Goal: Transaction & Acquisition: Purchase product/service

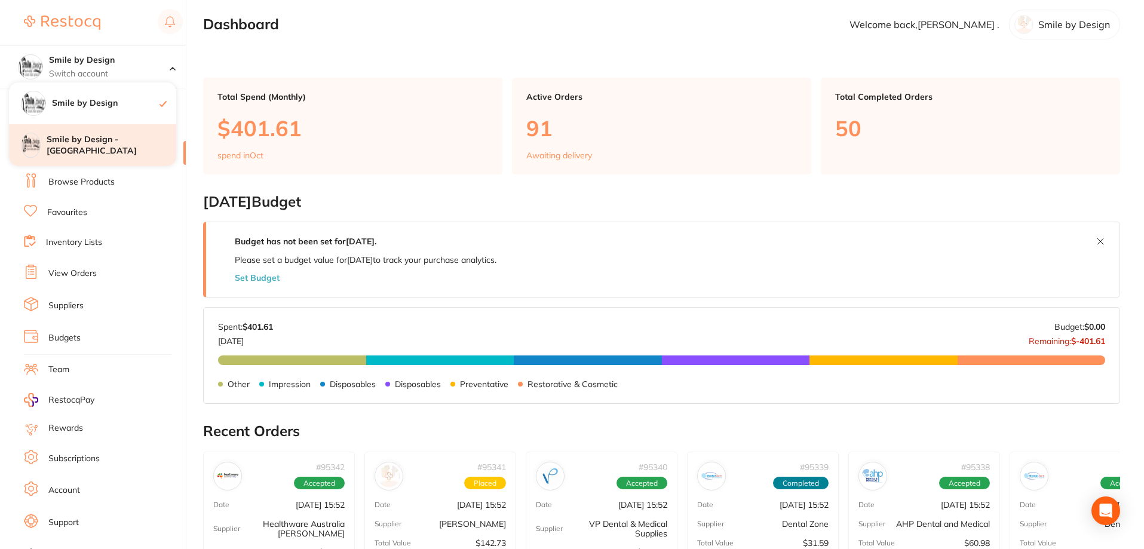
scroll to position [179, 0]
click at [125, 145] on h4 "Smile by Design - [GEOGRAPHIC_DATA]" at bounding box center [112, 145] width 130 height 23
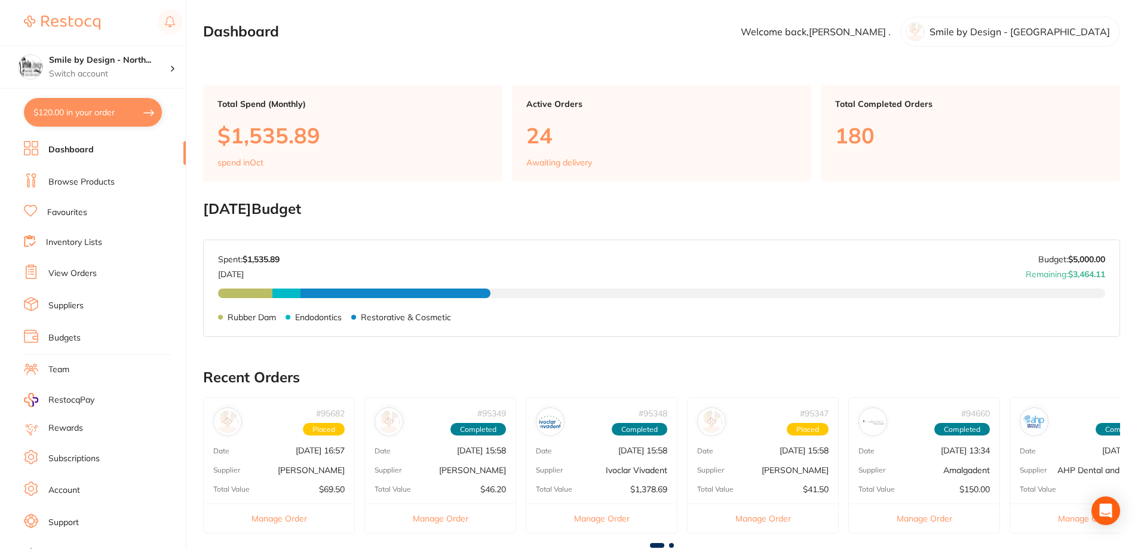
click at [81, 271] on link "View Orders" at bounding box center [72, 274] width 48 height 12
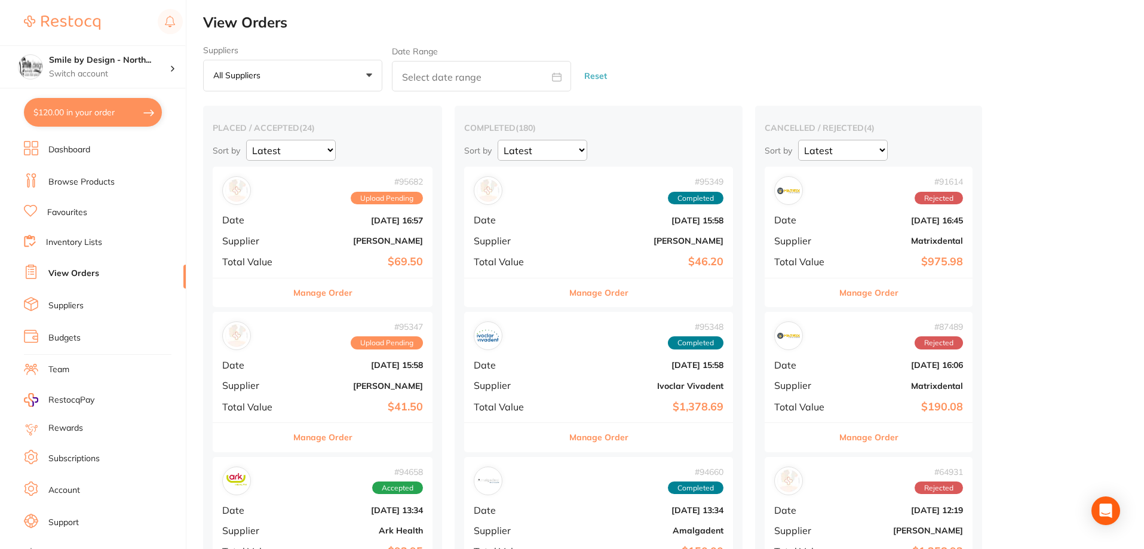
click at [352, 390] on b "[PERSON_NAME]" at bounding box center [359, 386] width 127 height 10
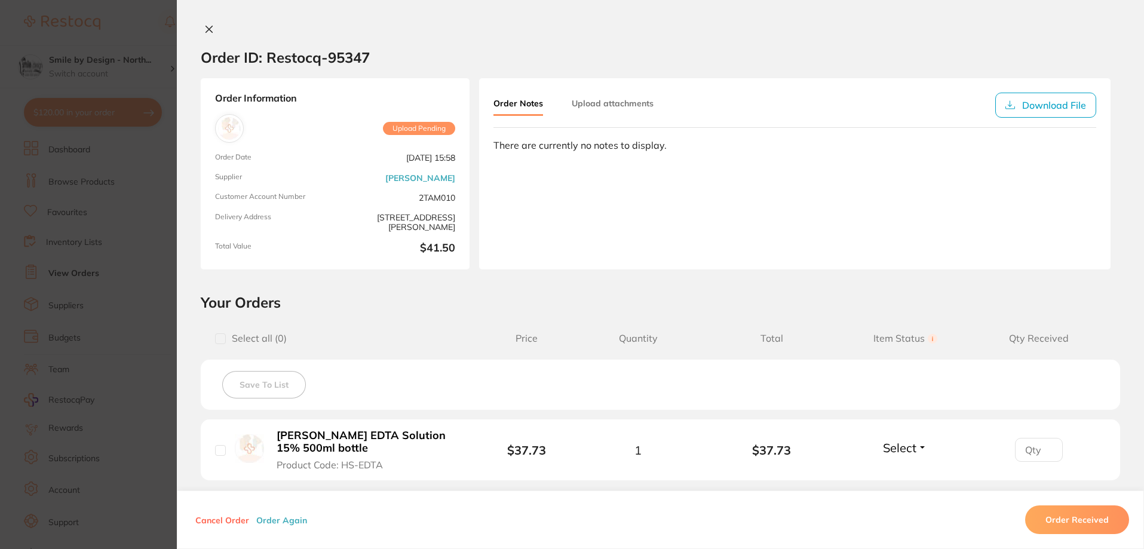
click at [1073, 519] on button "Order Received" at bounding box center [1077, 519] width 104 height 29
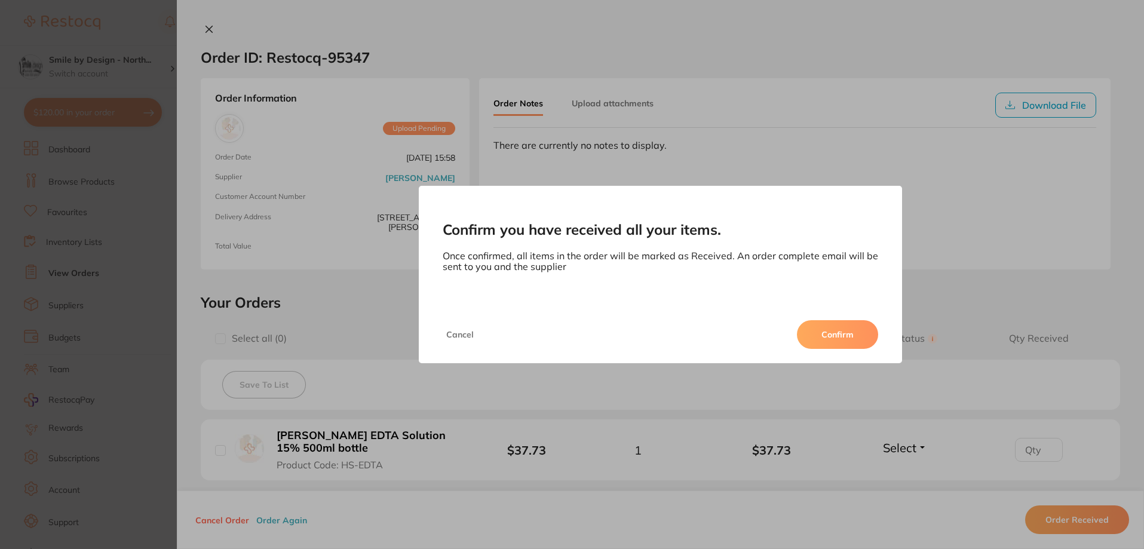
click at [817, 335] on button "Confirm" at bounding box center [837, 334] width 81 height 29
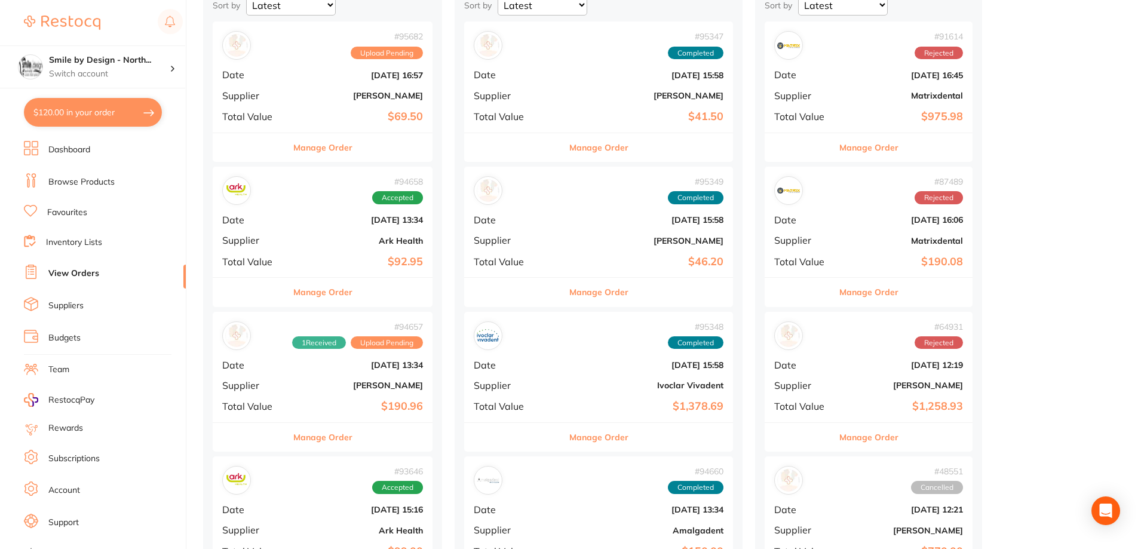
scroll to position [179, 0]
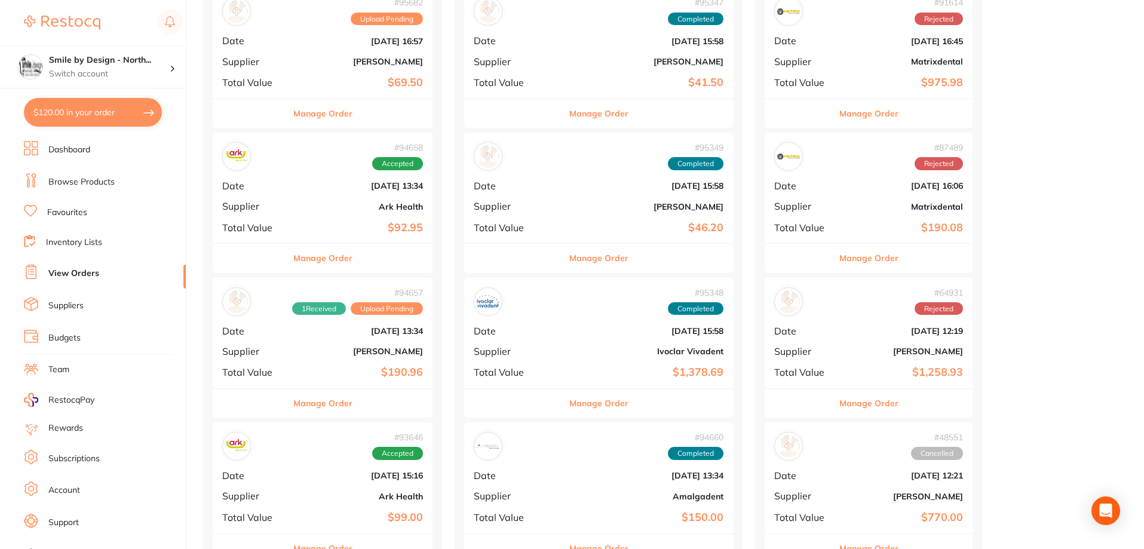
click at [398, 362] on div "# 94657 1 Received Upload Pending Date [DATE] 13:34 Supplier [PERSON_NAME] Tota…" at bounding box center [323, 333] width 220 height 111
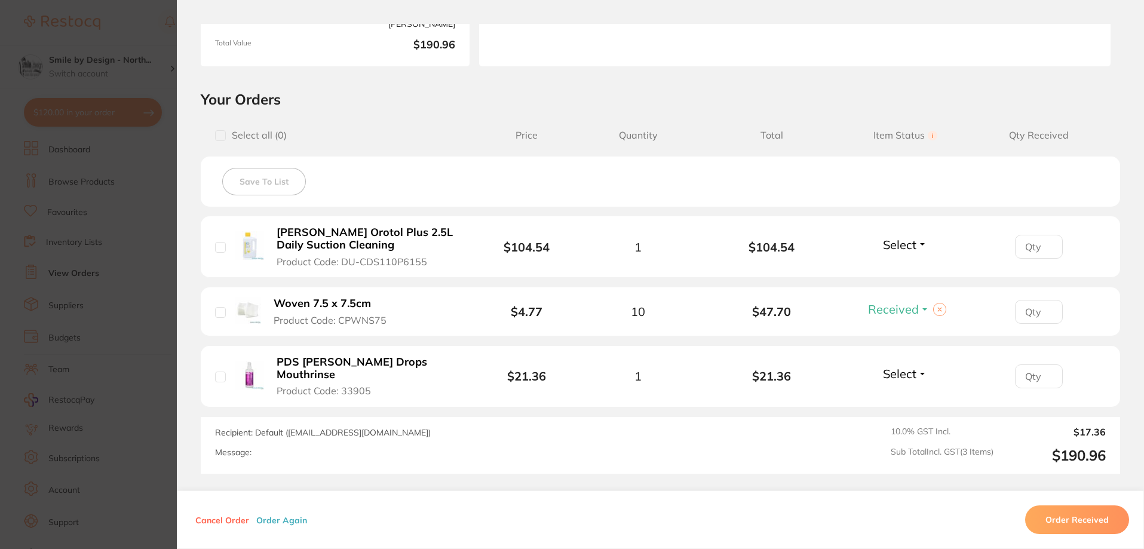
scroll to position [239, 0]
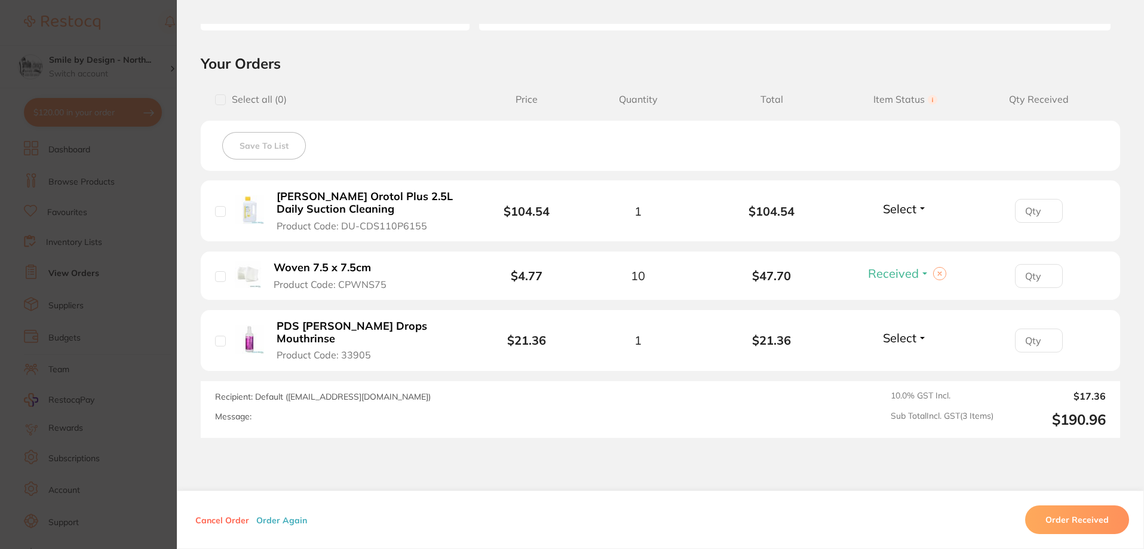
click at [1078, 520] on button "Order Received" at bounding box center [1077, 519] width 104 height 29
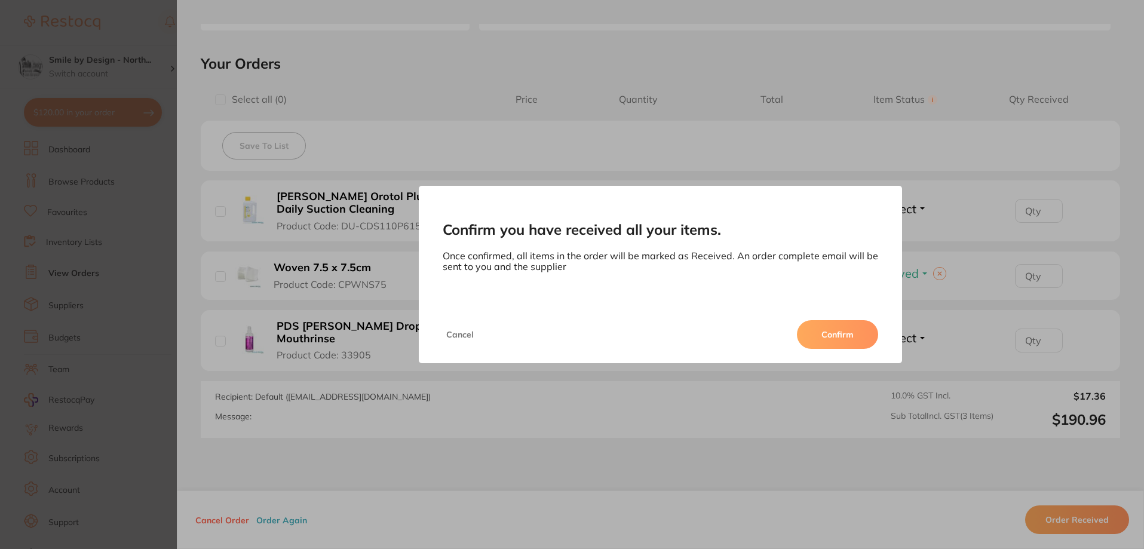
click at [818, 340] on button "Confirm" at bounding box center [837, 334] width 81 height 29
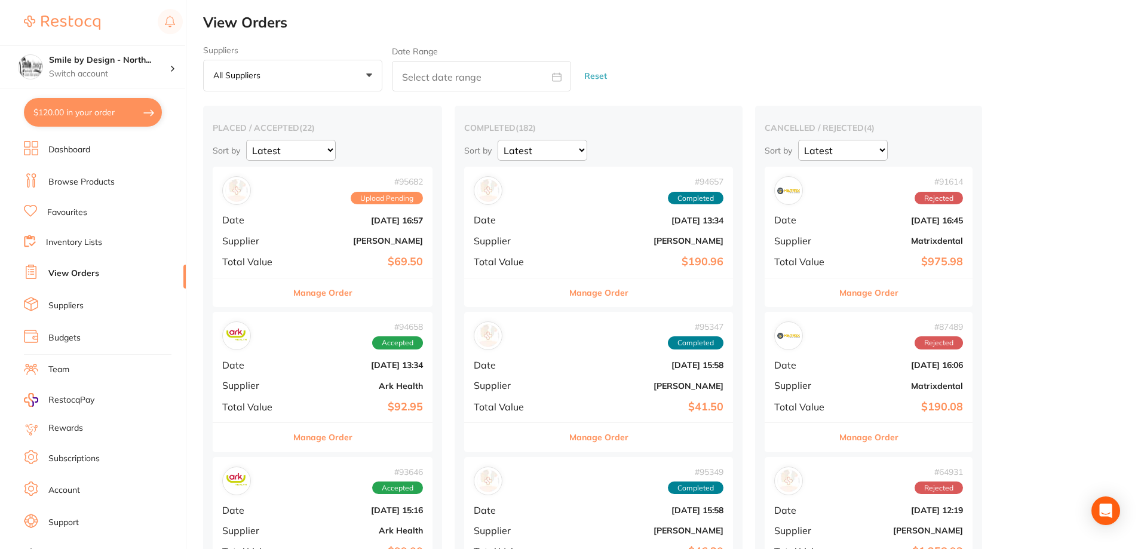
click at [346, 243] on b "[PERSON_NAME]" at bounding box center [359, 241] width 127 height 10
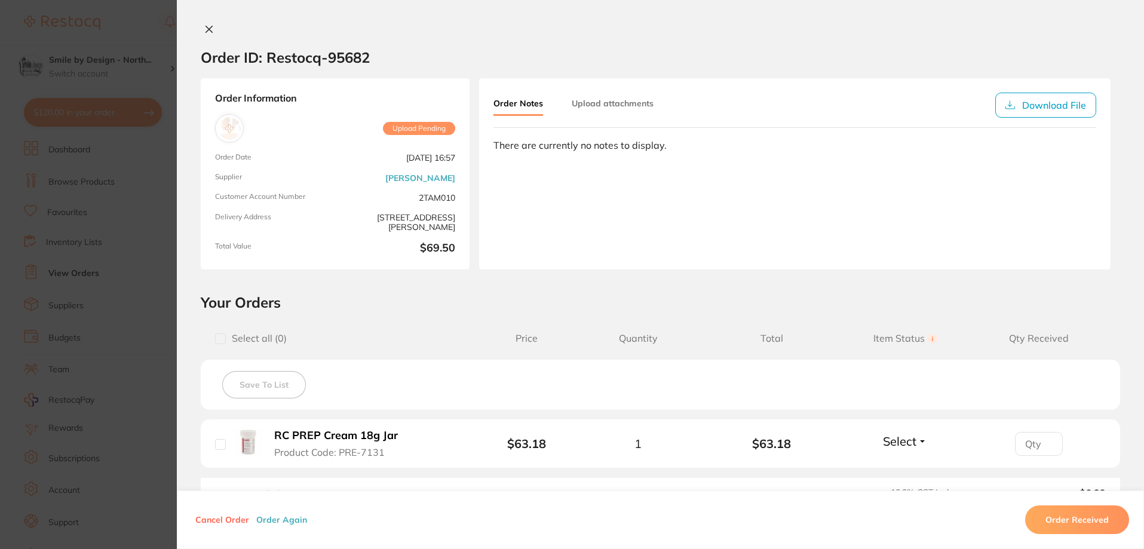
click at [208, 28] on icon at bounding box center [209, 29] width 10 height 10
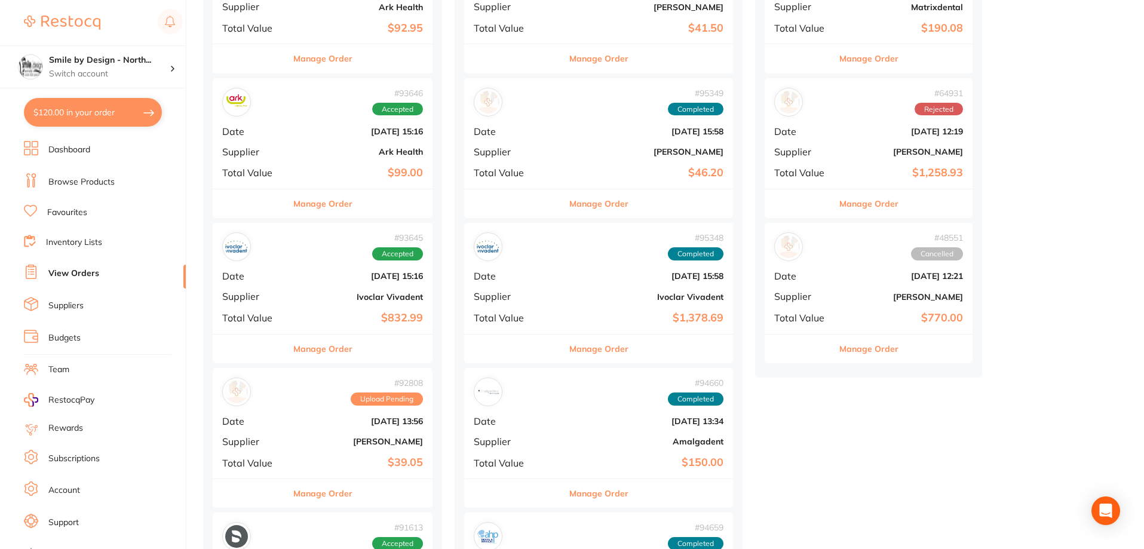
scroll to position [478, 0]
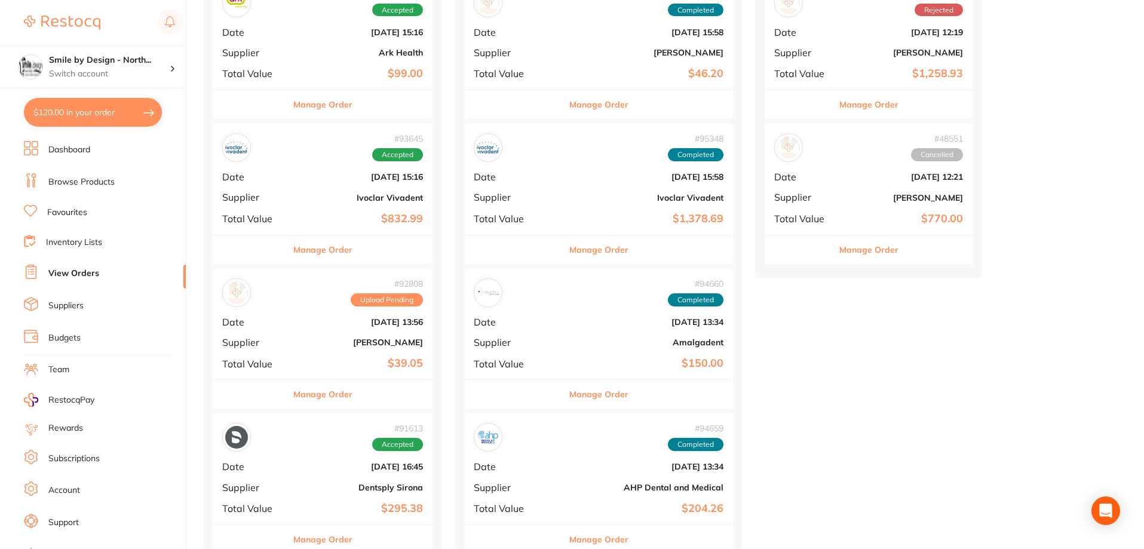
click at [380, 342] on b "[PERSON_NAME]" at bounding box center [359, 343] width 127 height 10
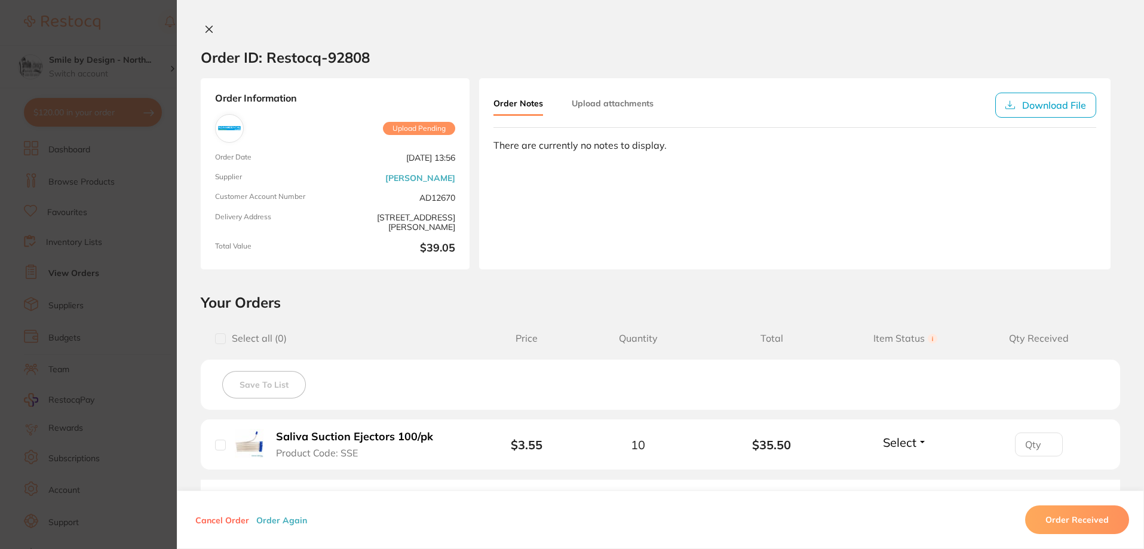
click at [207, 32] on icon at bounding box center [209, 29] width 10 height 10
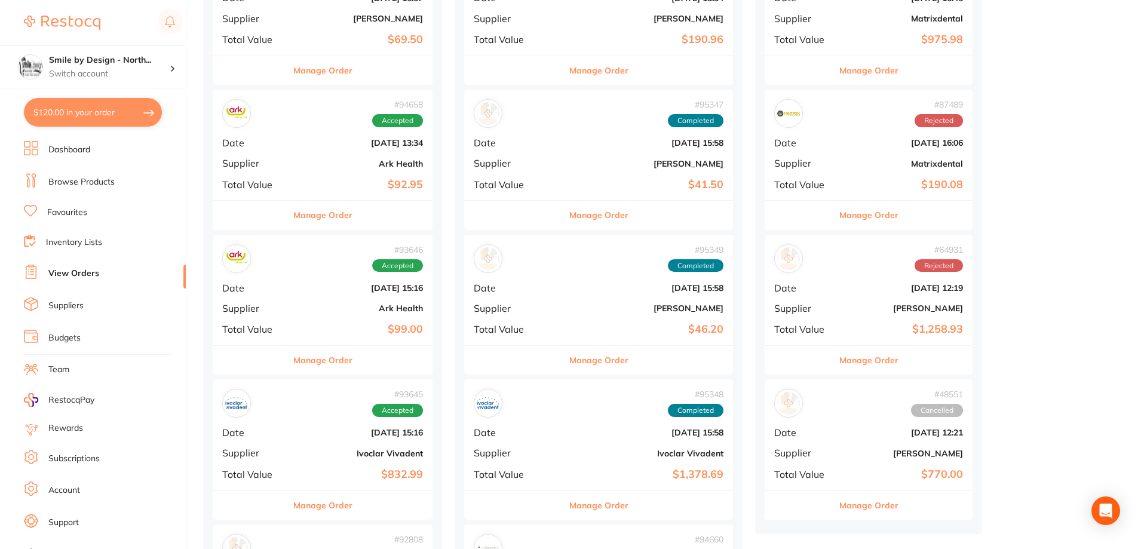
scroll to position [239, 0]
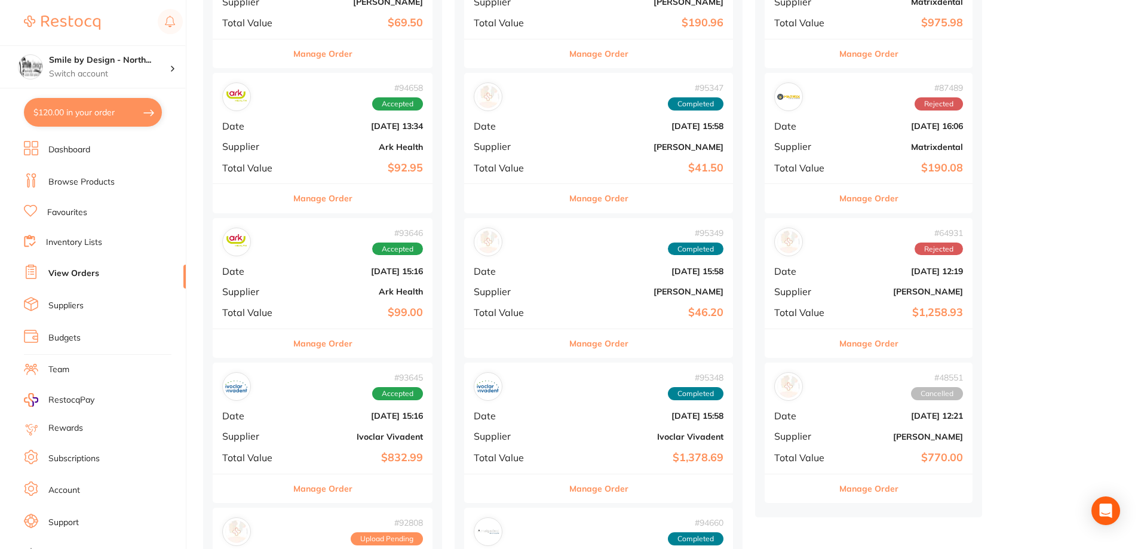
click at [360, 149] on b "Ark Health" at bounding box center [359, 147] width 127 height 10
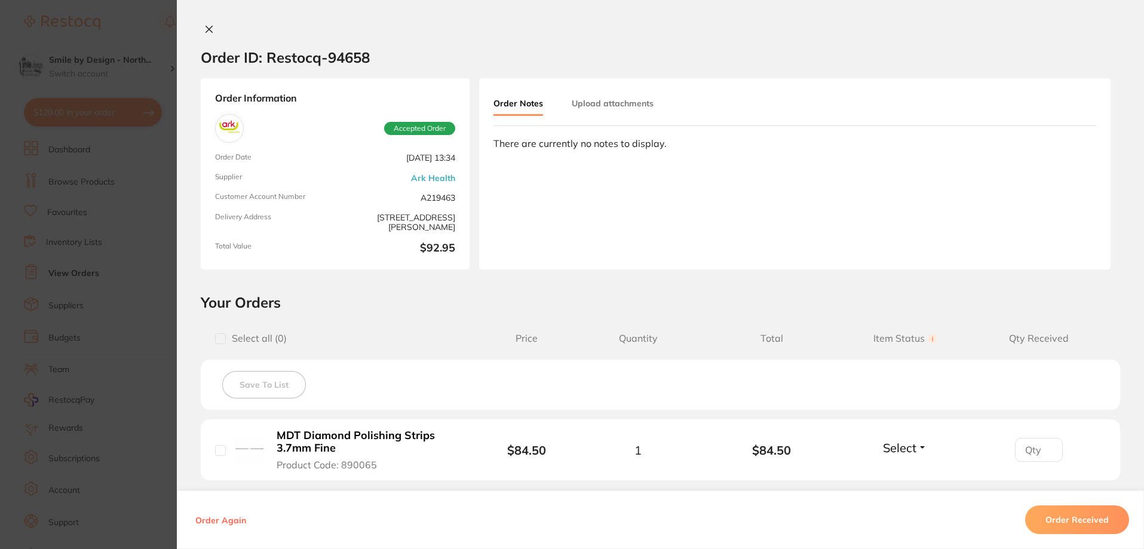
click at [207, 28] on icon at bounding box center [209, 29] width 7 height 7
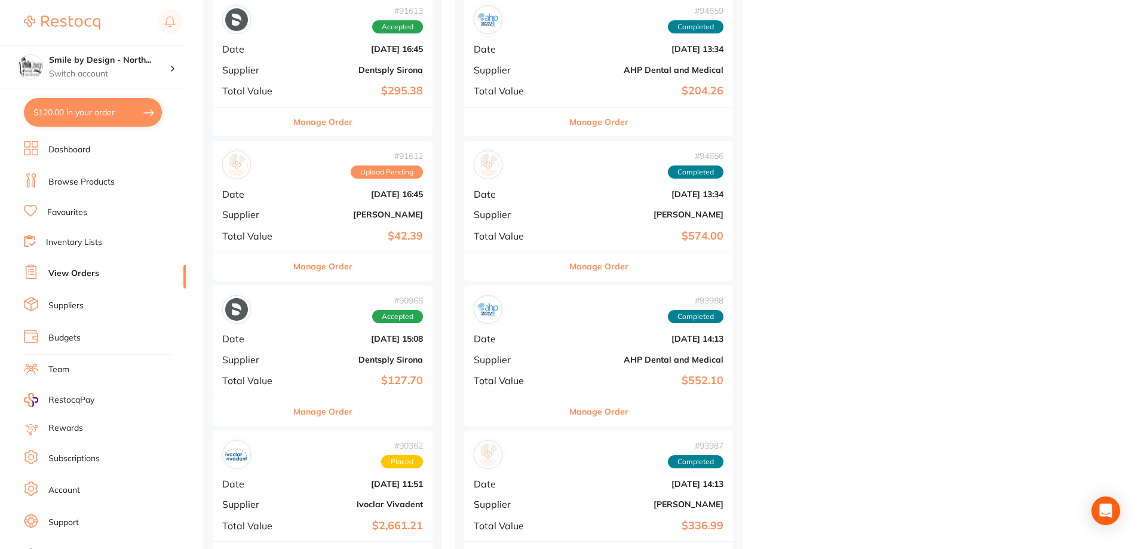
scroll to position [777, 0]
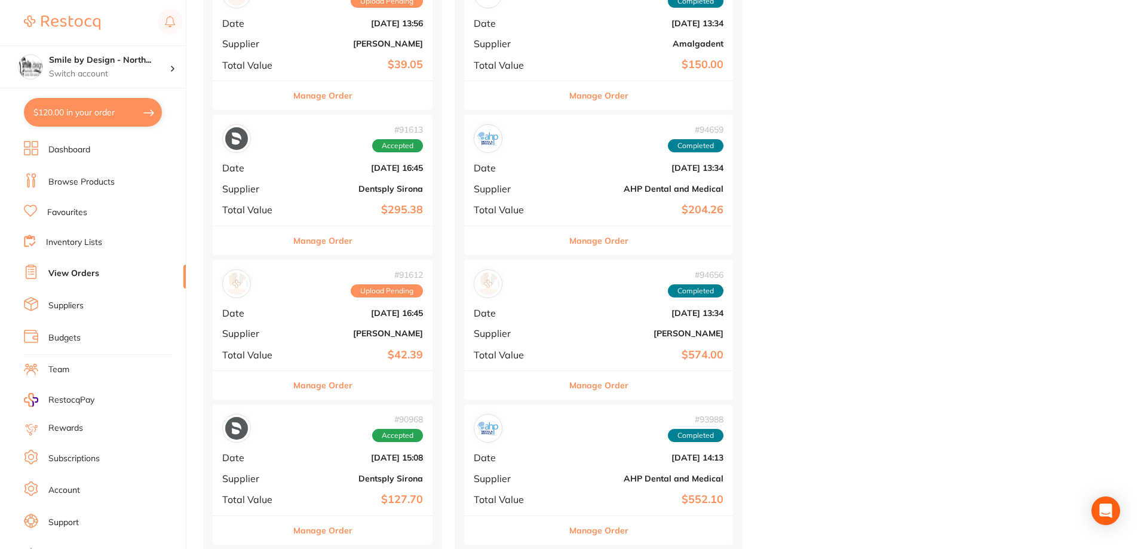
click at [573, 197] on div "# 94659 Completed Date [DATE] 13:34 Supplier AHP Dental and Medical Total Value…" at bounding box center [598, 170] width 269 height 111
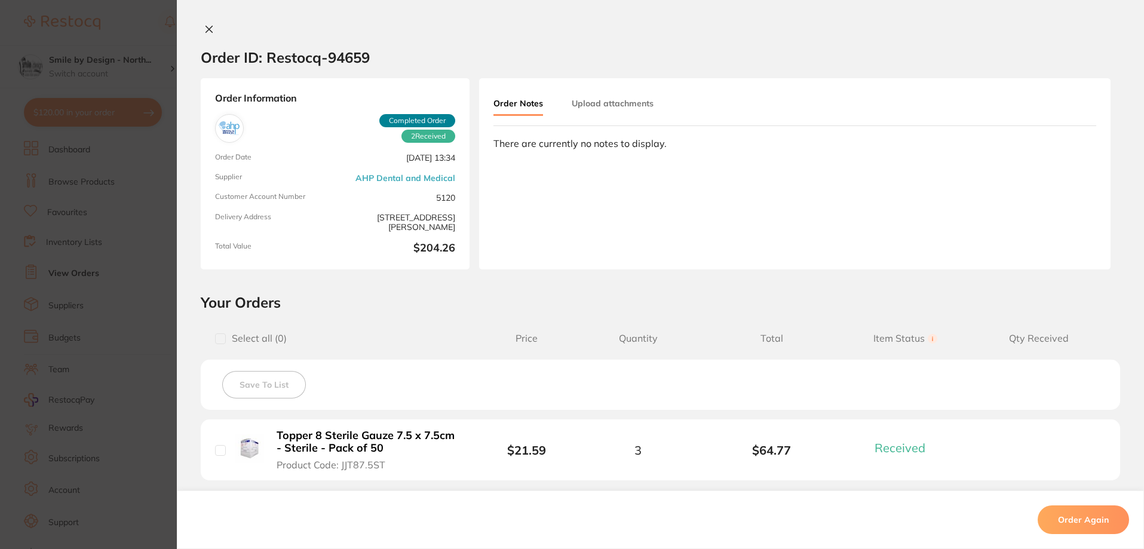
click at [207, 28] on icon at bounding box center [209, 29] width 7 height 7
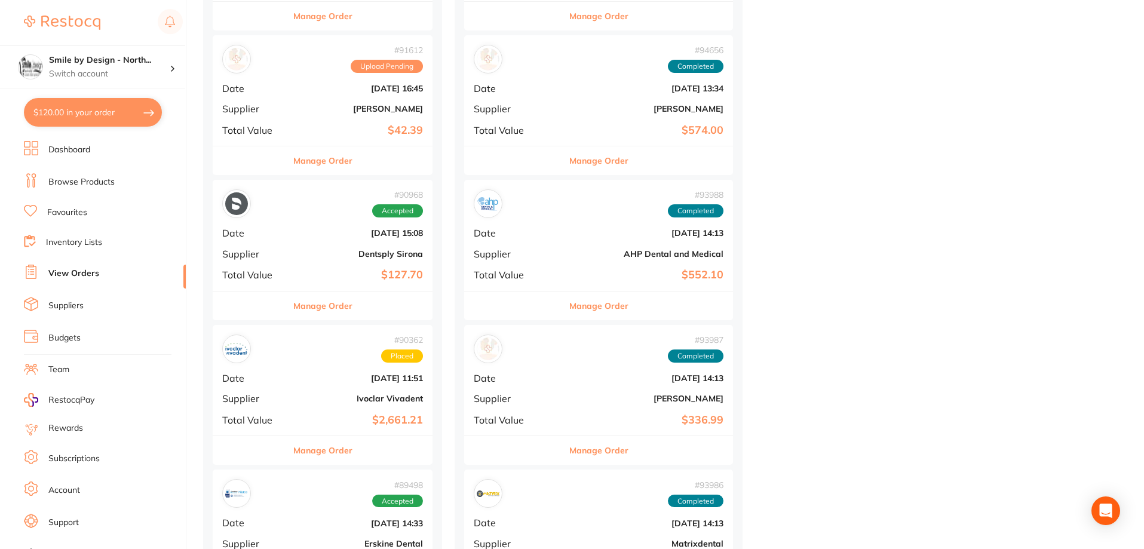
scroll to position [1075, 0]
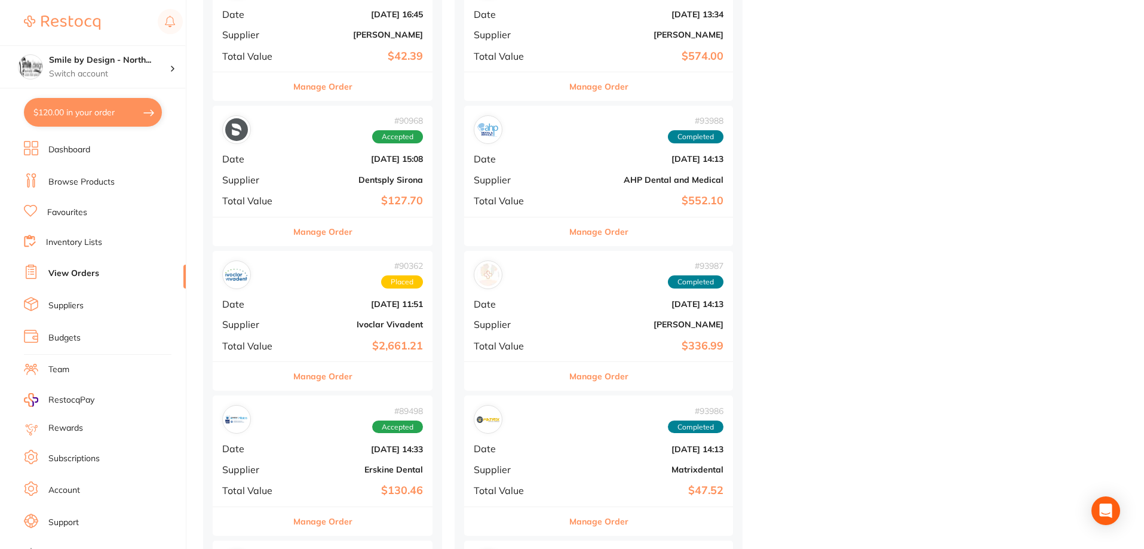
click at [561, 185] on div "# 93988 Completed Date [DATE] 14:13 Supplier AHP Dental and Medical Total Value…" at bounding box center [598, 161] width 269 height 111
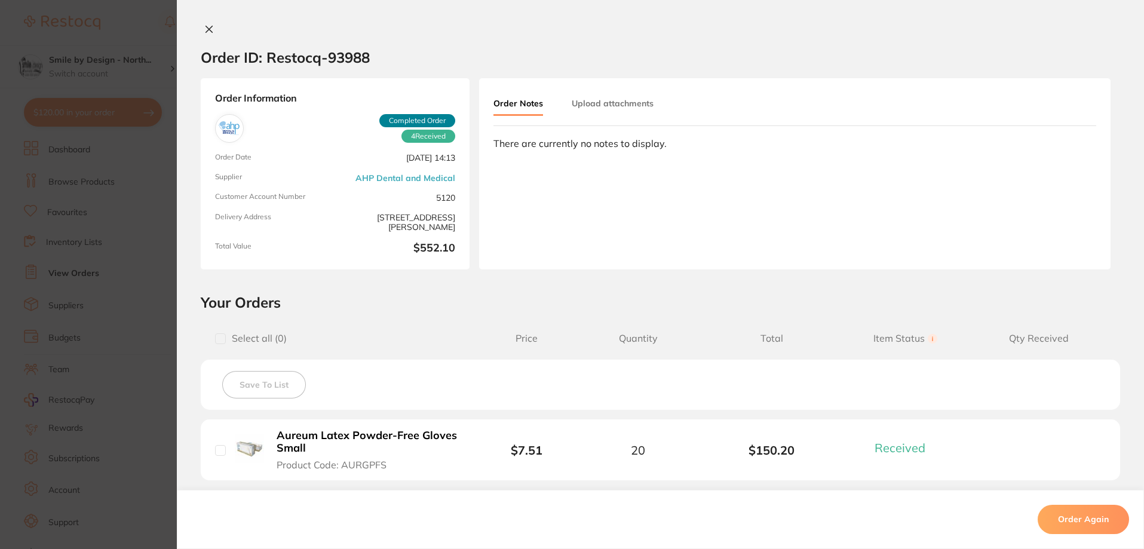
click at [206, 31] on icon at bounding box center [209, 29] width 7 height 7
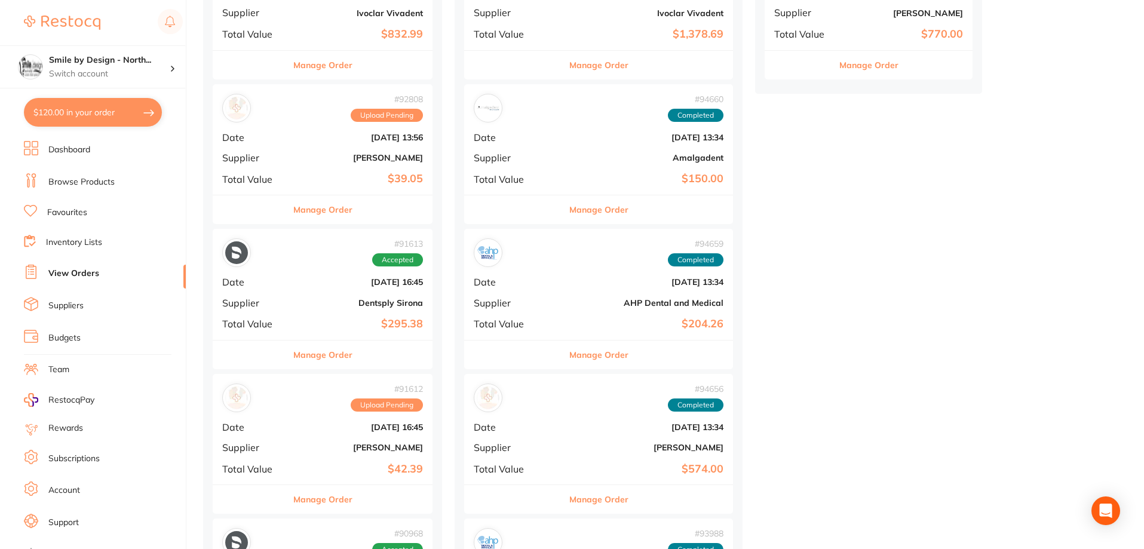
scroll to position [657, 0]
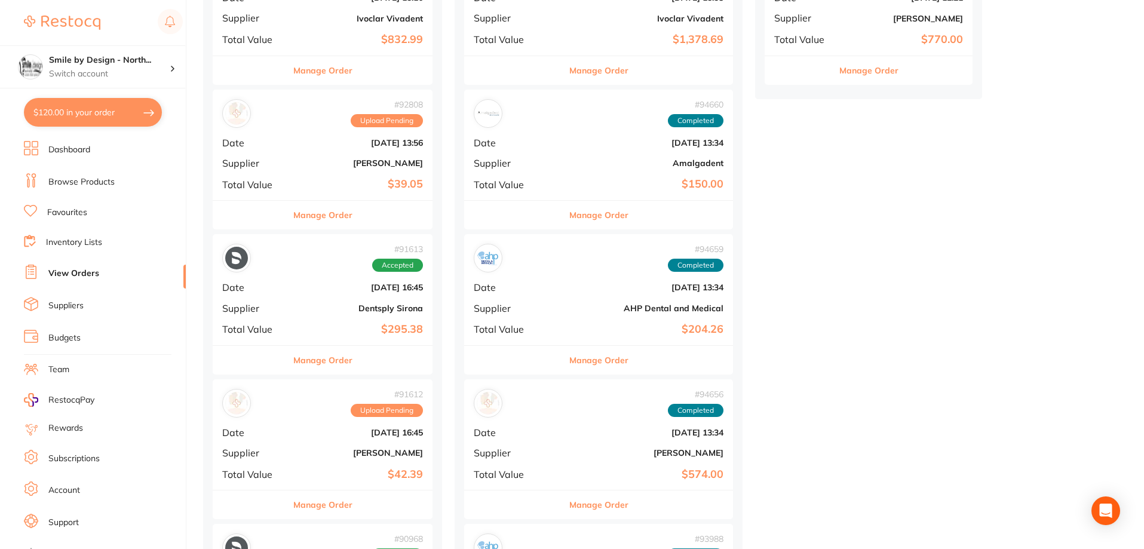
click at [593, 307] on b "AHP Dental and Medical" at bounding box center [643, 308] width 160 height 10
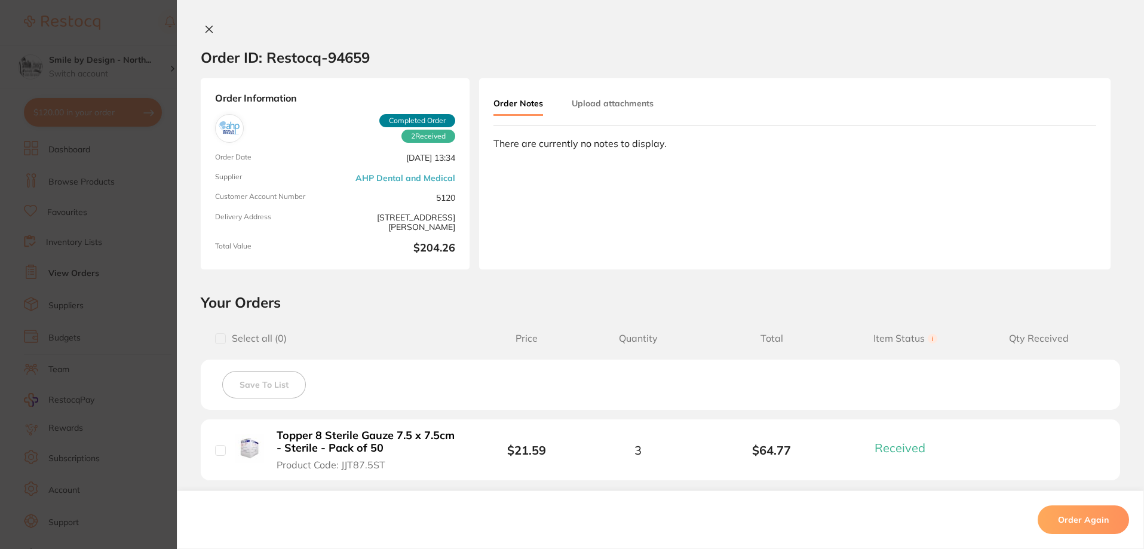
click at [206, 26] on icon at bounding box center [209, 29] width 10 height 10
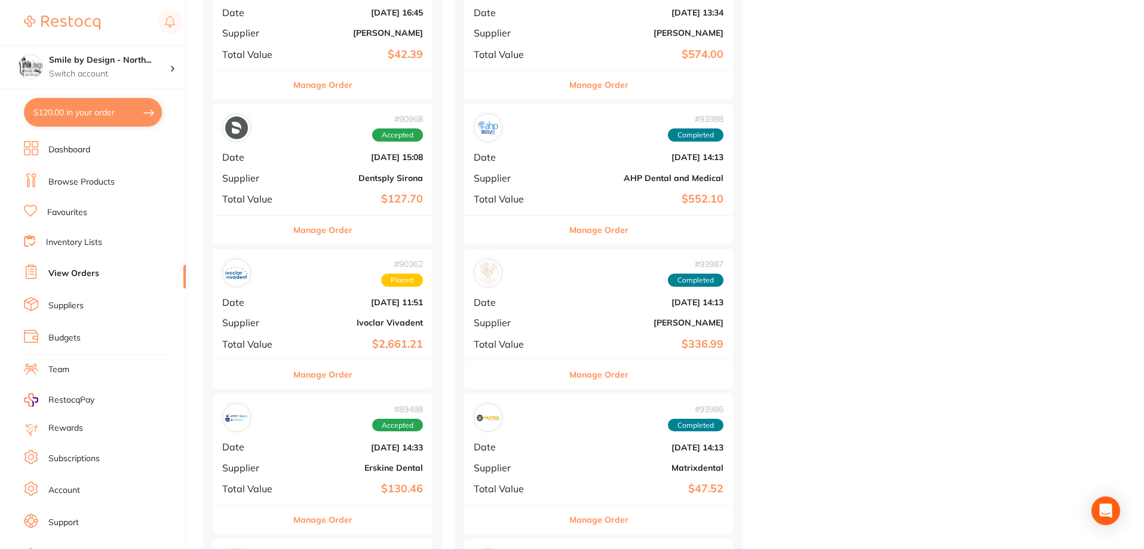
scroll to position [1075, 0]
click at [74, 187] on link "Browse Products" at bounding box center [81, 182] width 66 height 12
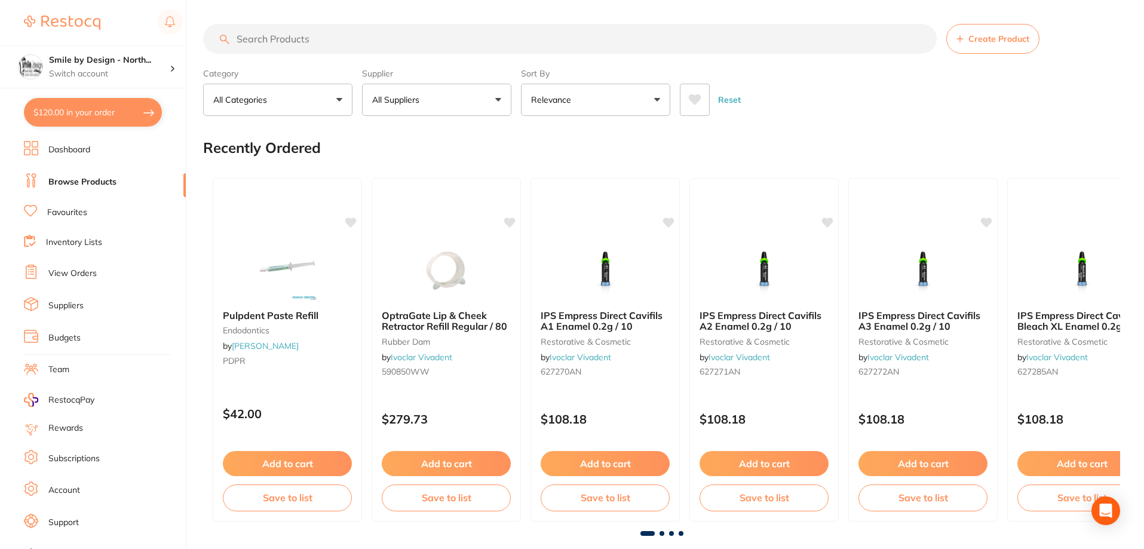
click at [346, 48] on input "search" at bounding box center [570, 39] width 734 height 30
type input "e"
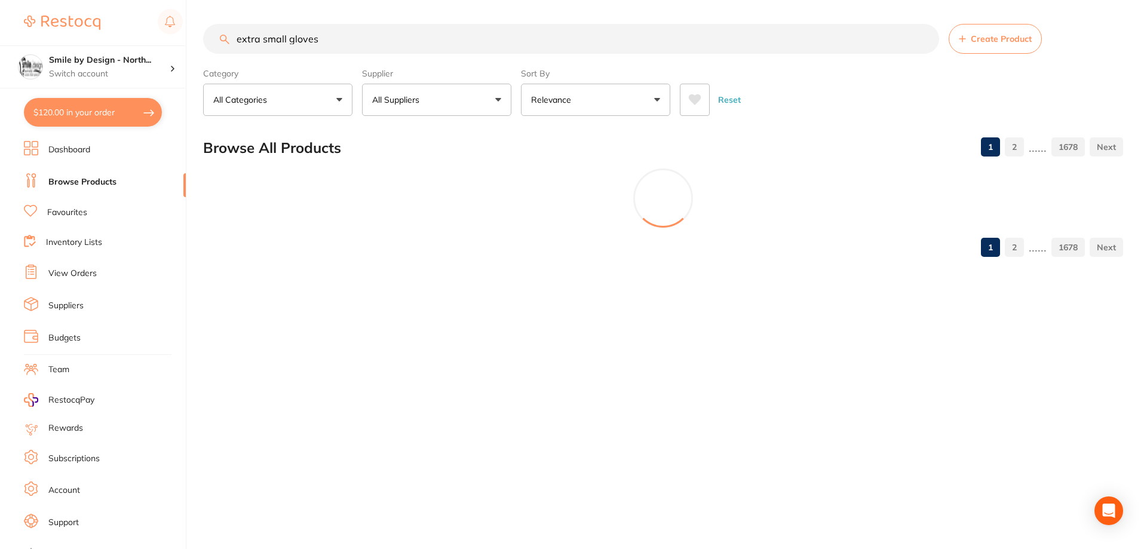
type input "extra small gloves"
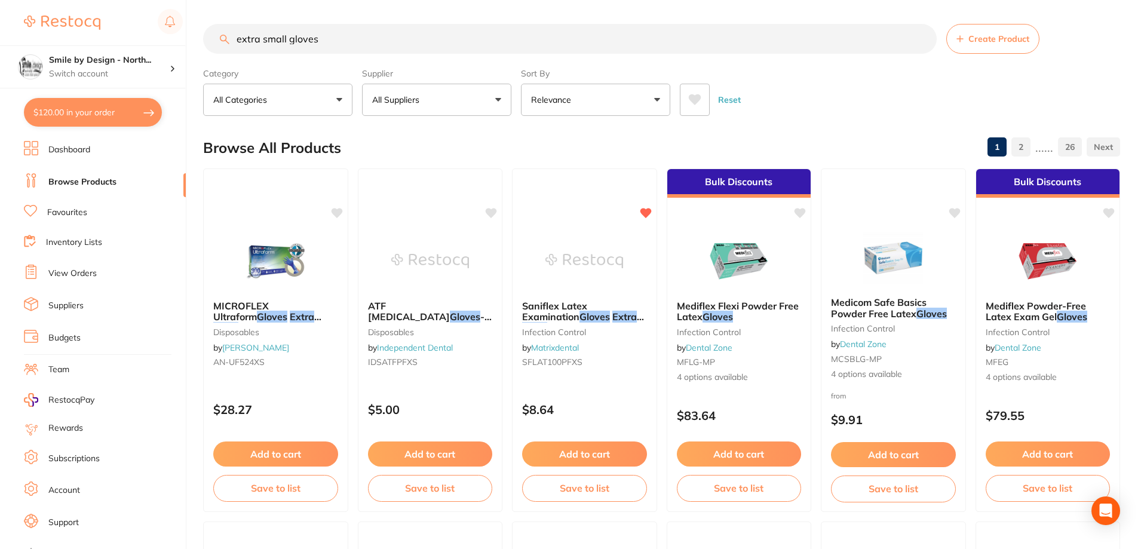
click at [437, 102] on button "All Suppliers" at bounding box center [436, 100] width 149 height 32
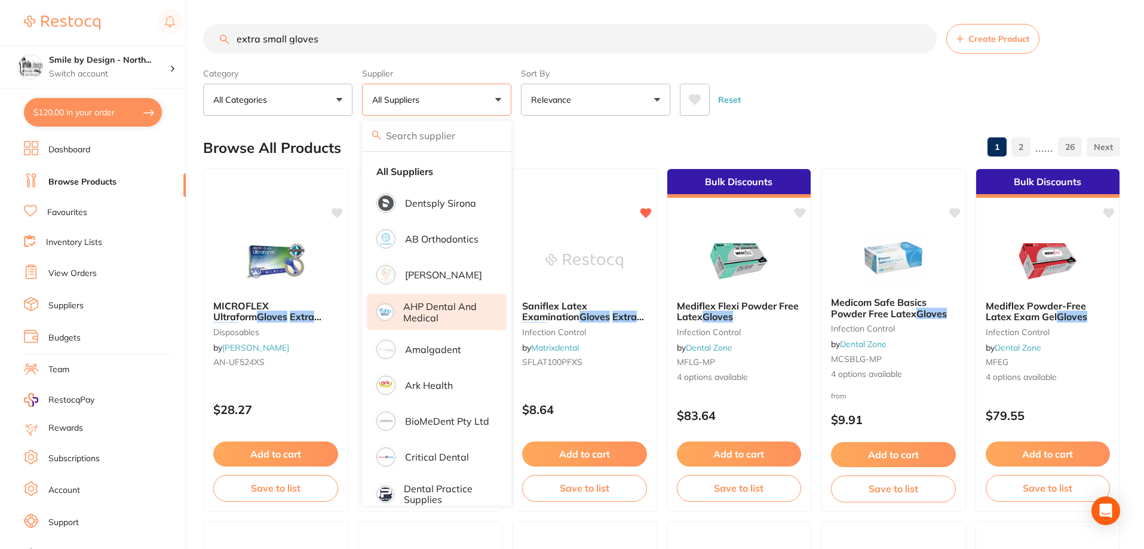
click at [455, 313] on p "AHP Dental and Medical" at bounding box center [446, 312] width 87 height 22
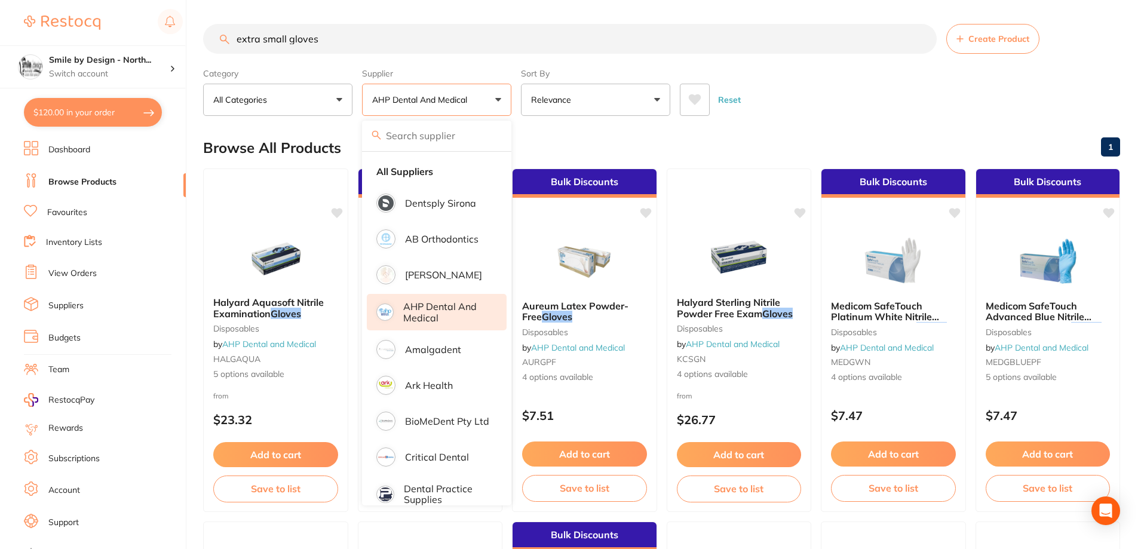
click at [847, 82] on div "Reset" at bounding box center [895, 95] width 431 height 42
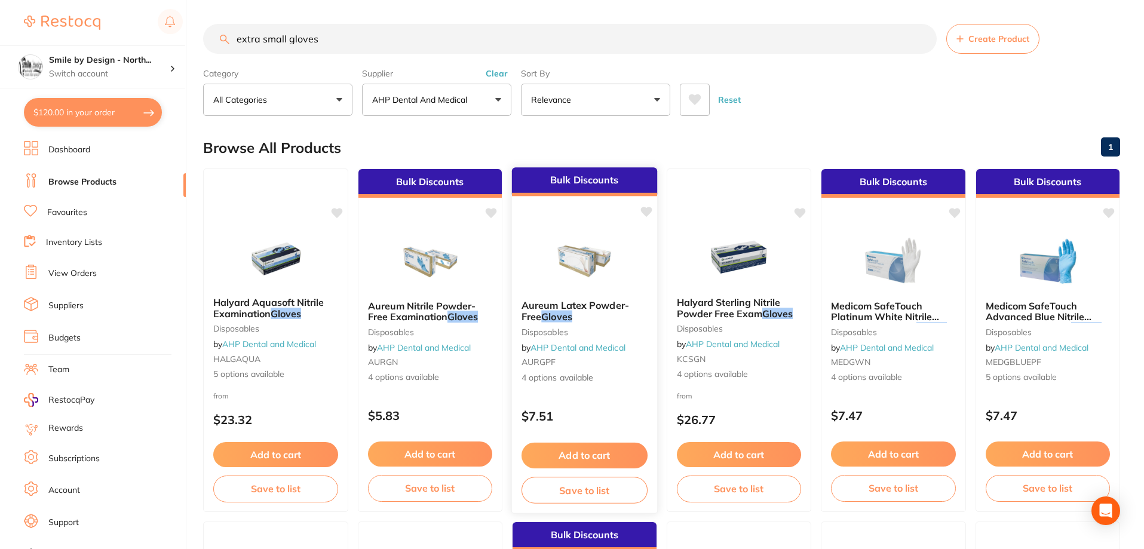
click at [623, 295] on div "Aureum Latex Powder-Free Gloves disposables by AHP Dental and Medical AURGPF 4 …" at bounding box center [584, 341] width 145 height 103
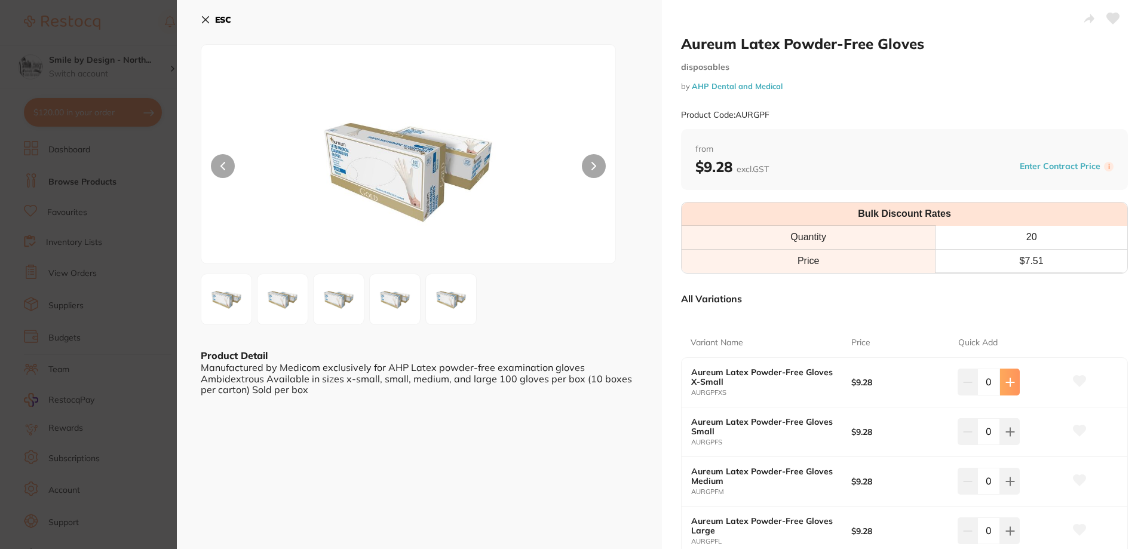
click at [1013, 385] on button at bounding box center [1010, 382] width 20 height 26
drag, startPoint x: 992, startPoint y: 383, endPoint x: 980, endPoint y: 381, distance: 12.1
click at [980, 381] on input "1" at bounding box center [988, 382] width 23 height 26
click at [1006, 379] on icon at bounding box center [1010, 383] width 10 height 10
click at [971, 388] on button at bounding box center [968, 382] width 20 height 26
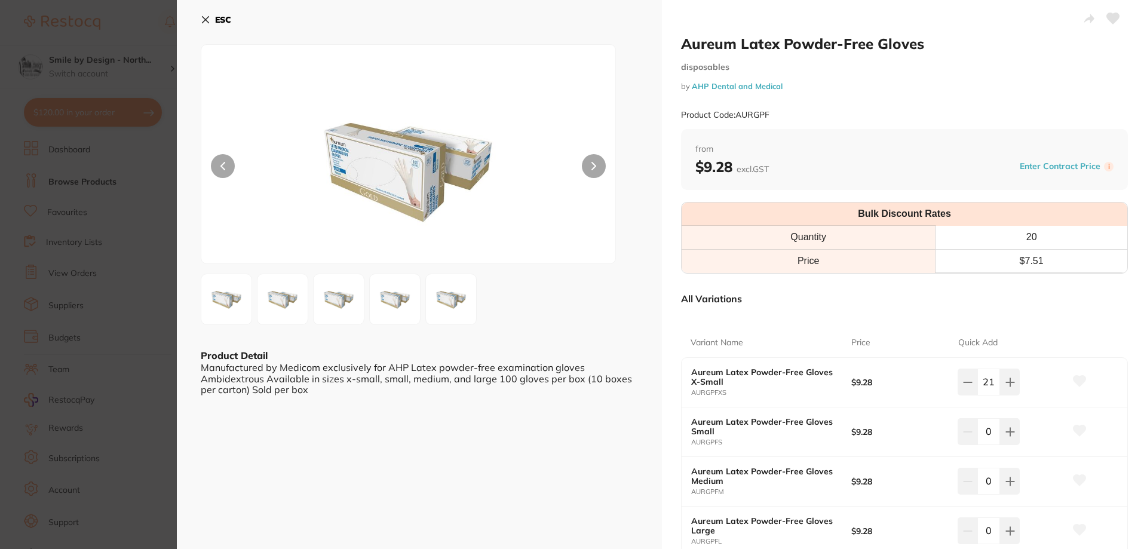
type input "20"
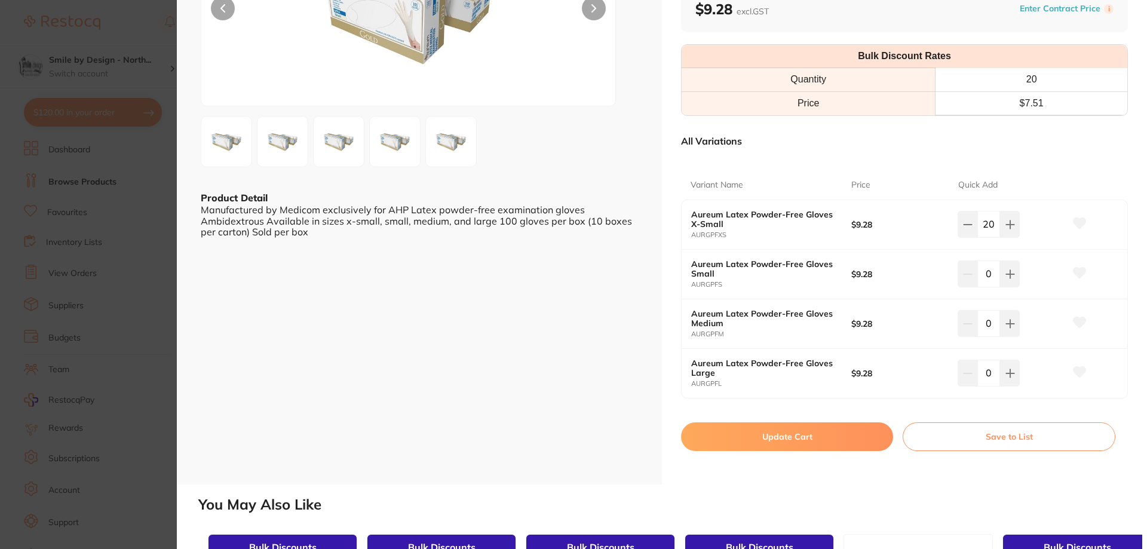
scroll to position [179, 0]
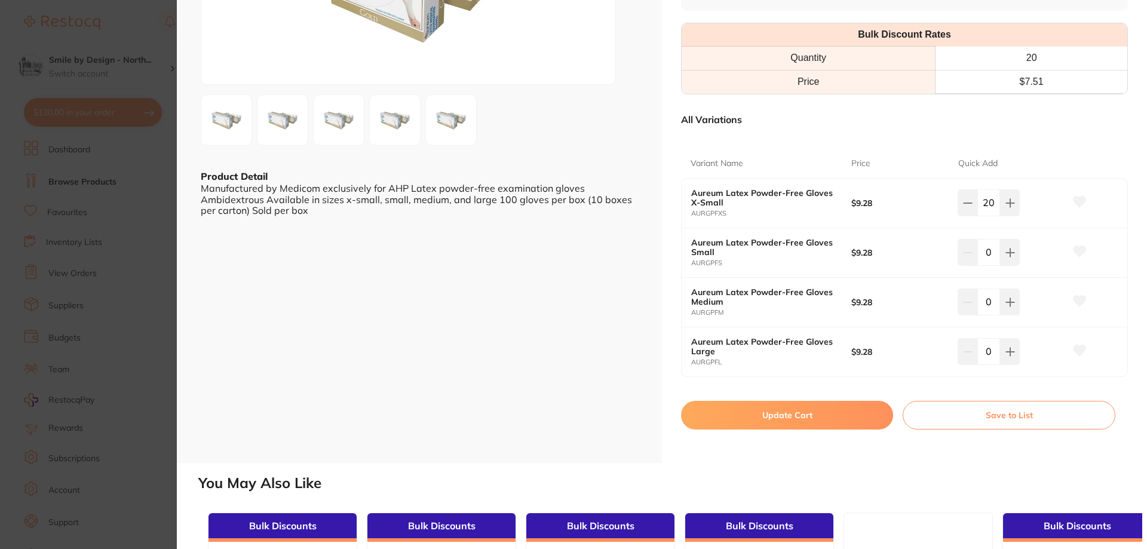
click at [815, 421] on button "Update Cart" at bounding box center [787, 415] width 212 height 29
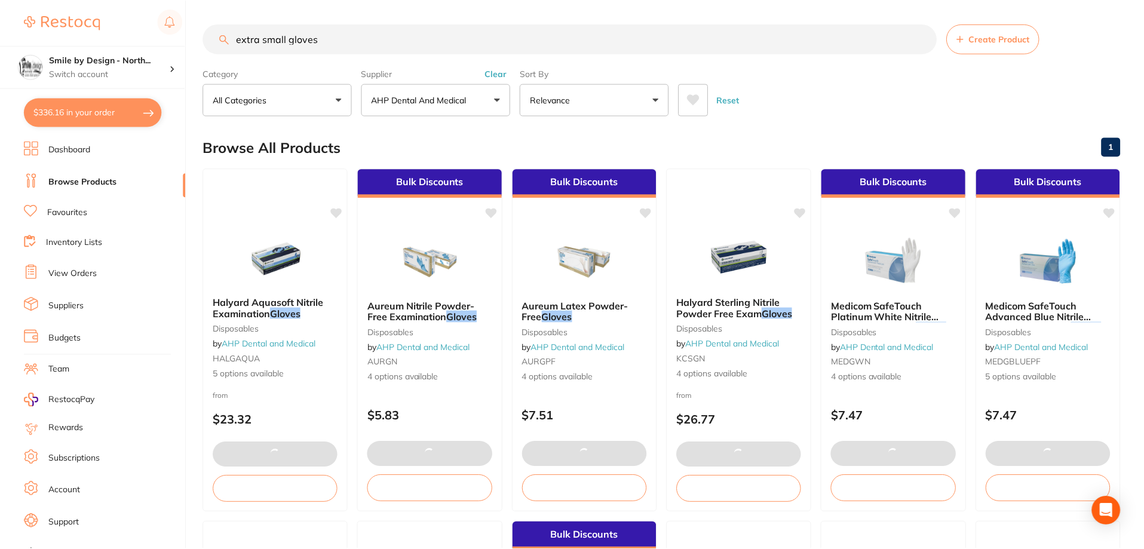
scroll to position [1075, 0]
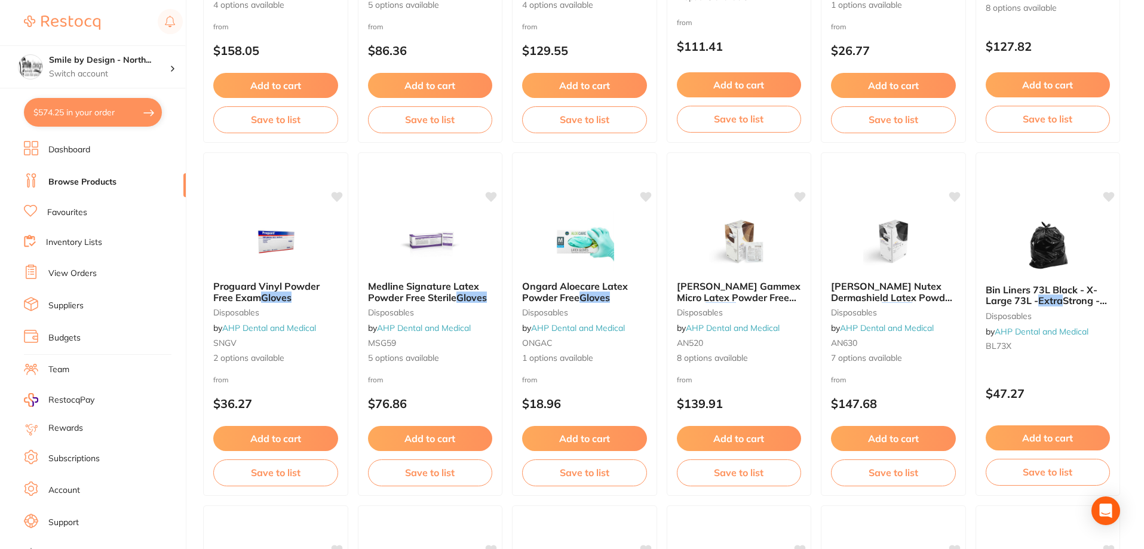
click at [71, 114] on button "$574.25 in your order" at bounding box center [93, 112] width 138 height 29
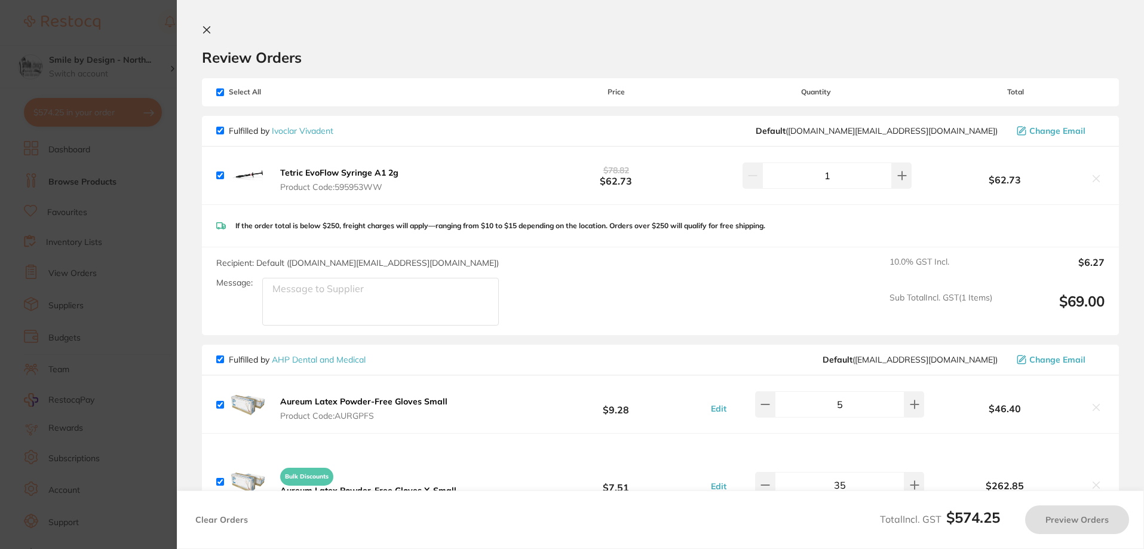
checkbox input "true"
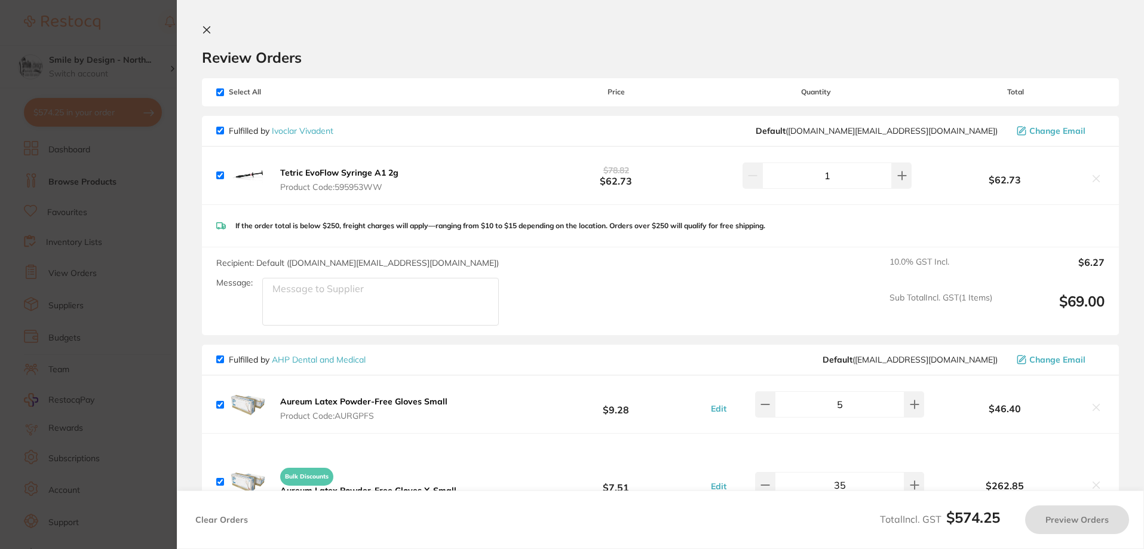
checkbox input "true"
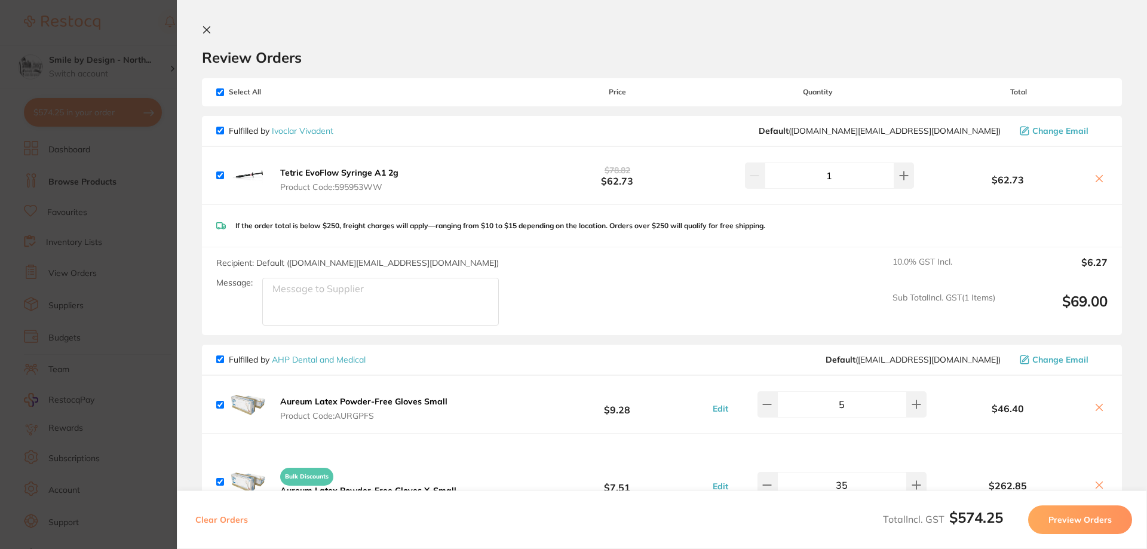
scroll to position [239, 0]
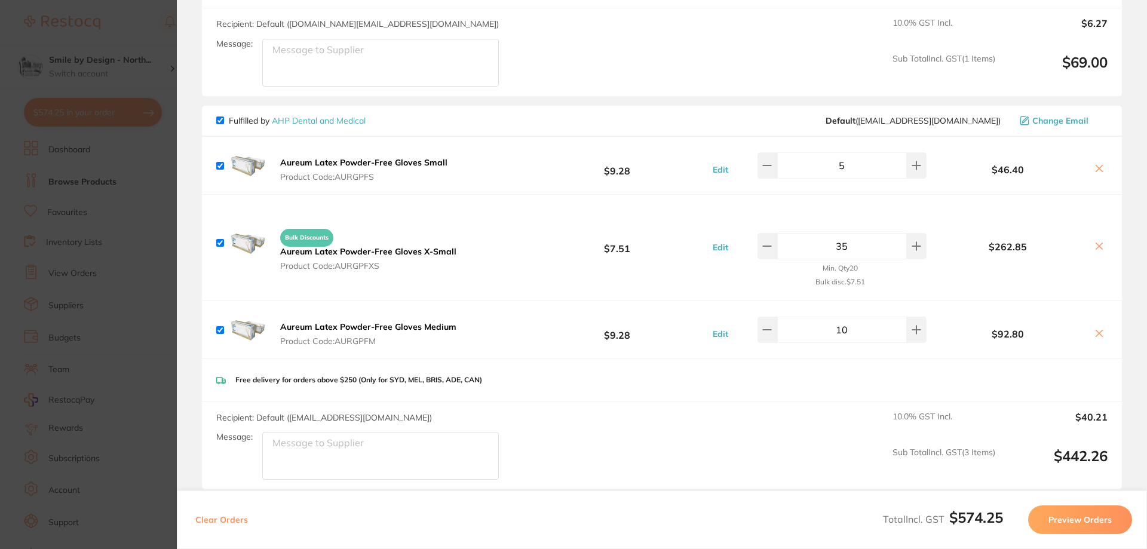
drag, startPoint x: 857, startPoint y: 248, endPoint x: 831, endPoint y: 244, distance: 25.9
click at [831, 244] on input "35" at bounding box center [842, 246] width 130 height 26
type input "20"
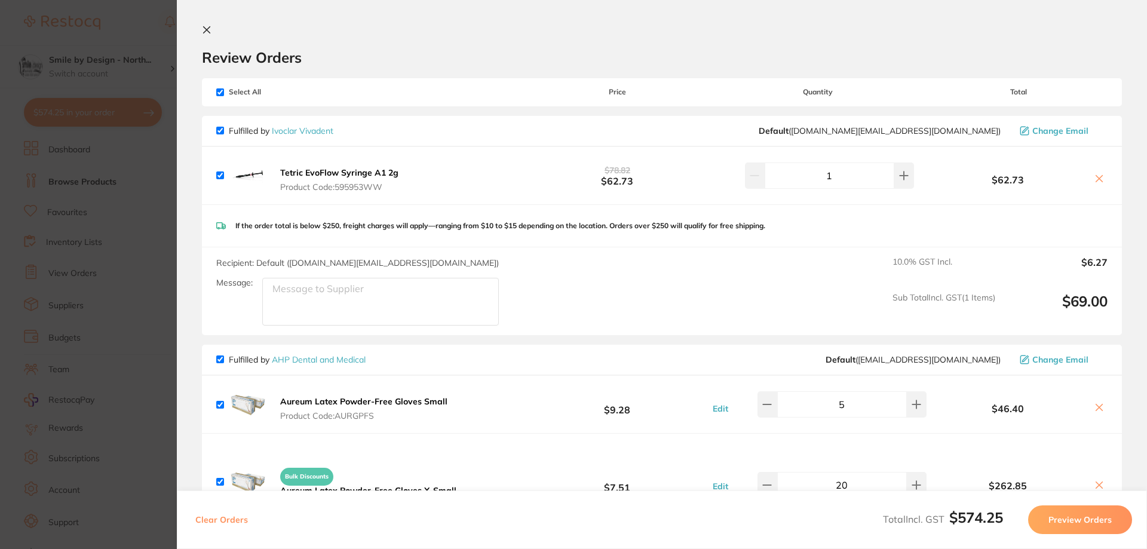
scroll to position [239, 0]
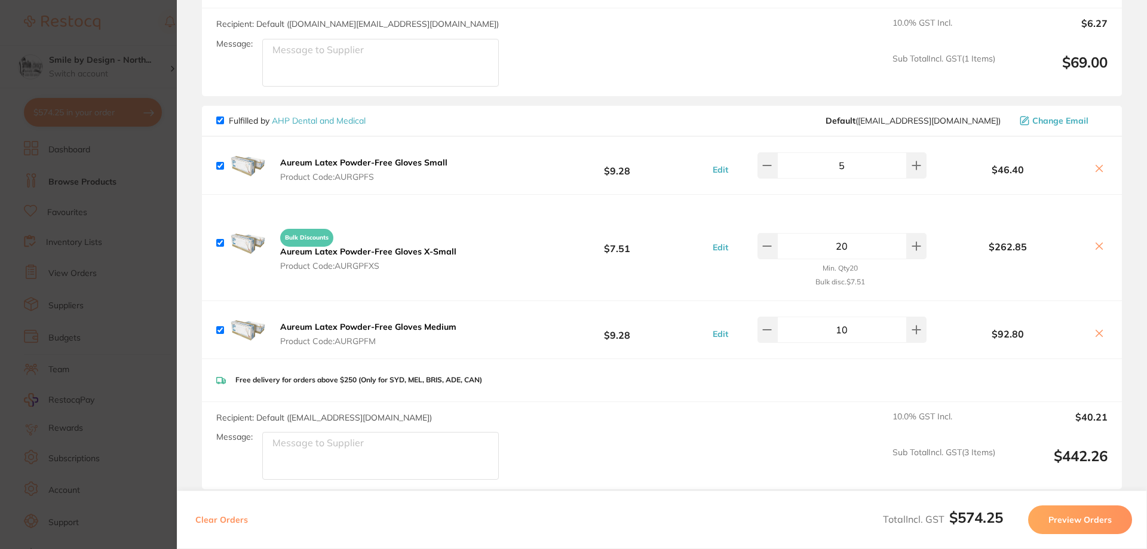
type input "20"
click at [848, 165] on input "5" at bounding box center [842, 165] width 130 height 26
type input "10"
click at [947, 208] on div "Bulk Discounts Aureum Latex Powder-Free Gloves X-Small Product Code: AURGPFXS $…" at bounding box center [662, 248] width 920 height 106
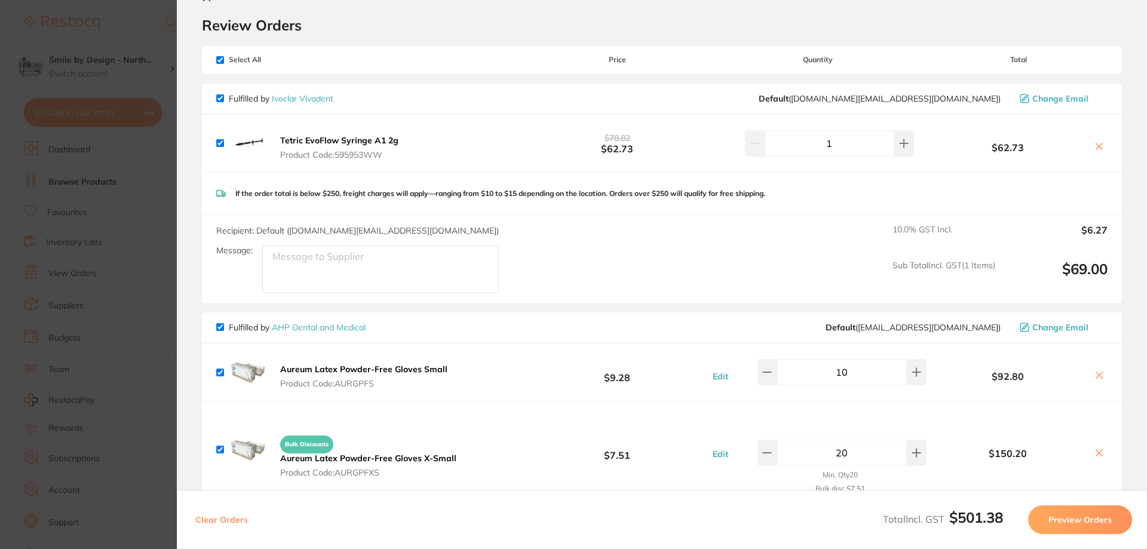
scroll to position [0, 0]
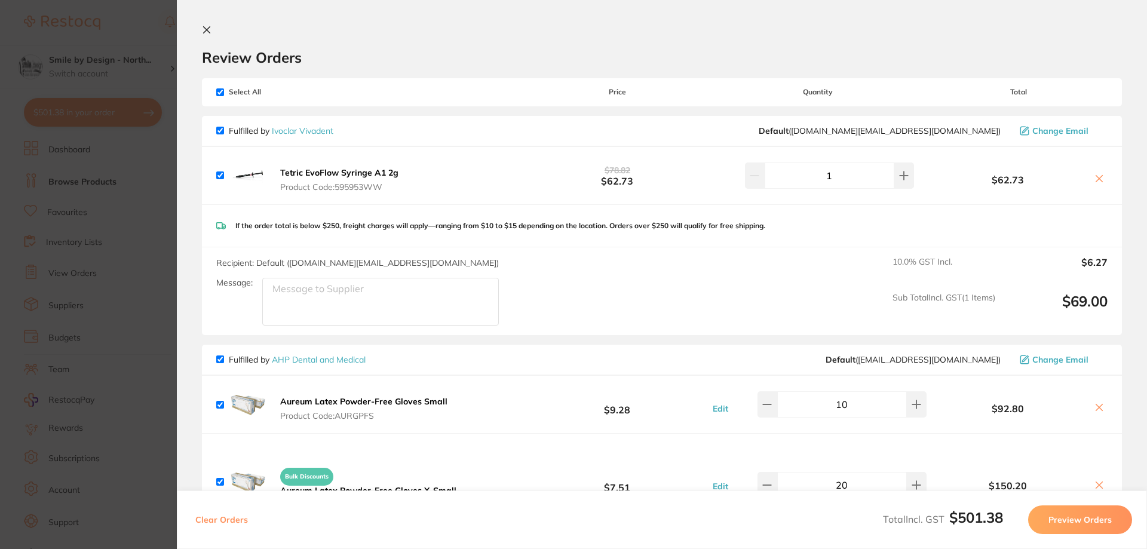
click at [220, 129] on input "checkbox" at bounding box center [220, 131] width 8 height 8
checkbox input "false"
click at [219, 130] on input "checkbox" at bounding box center [220, 131] width 8 height 8
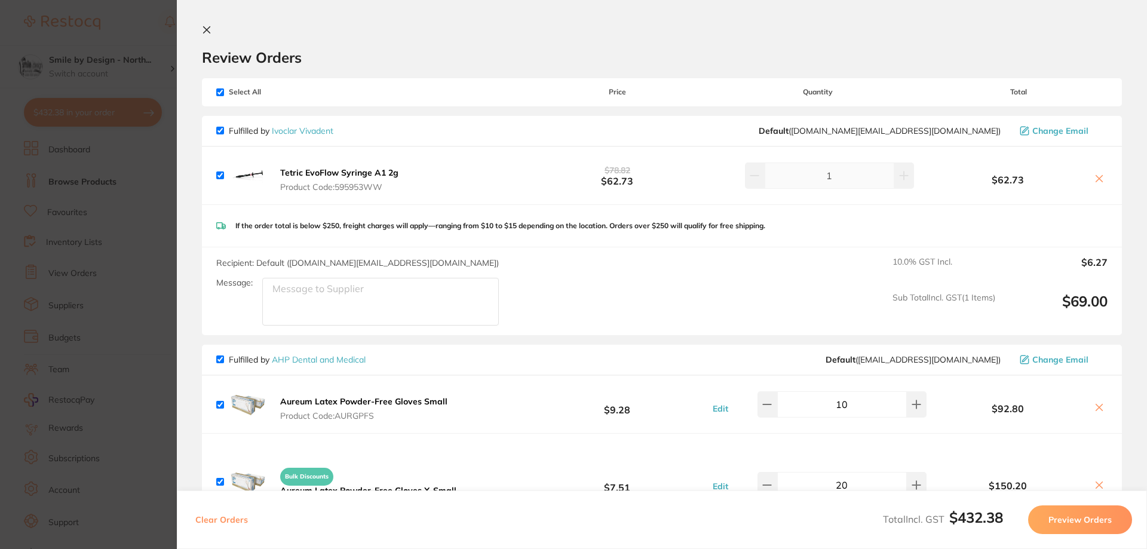
checkbox input "true"
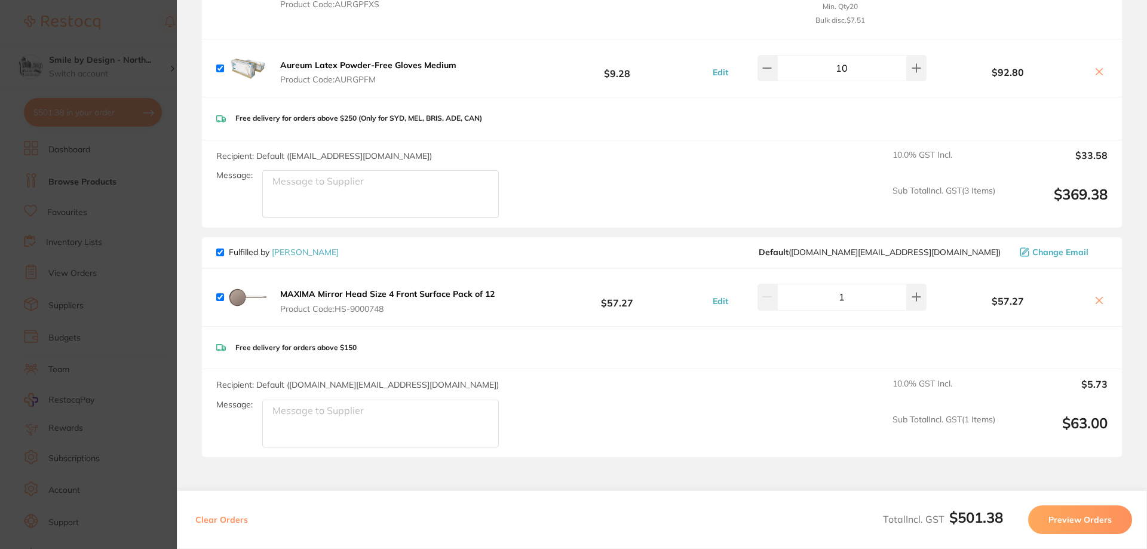
scroll to position [597, 0]
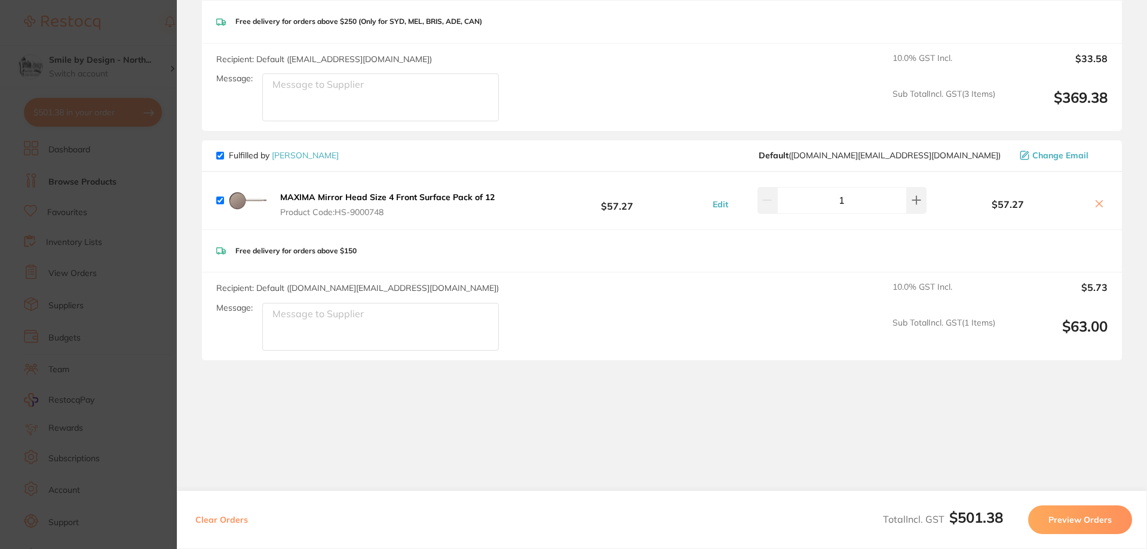
click at [223, 155] on input "checkbox" at bounding box center [220, 156] width 8 height 8
checkbox input "false"
click at [1094, 516] on button "Preview Orders" at bounding box center [1080, 519] width 104 height 29
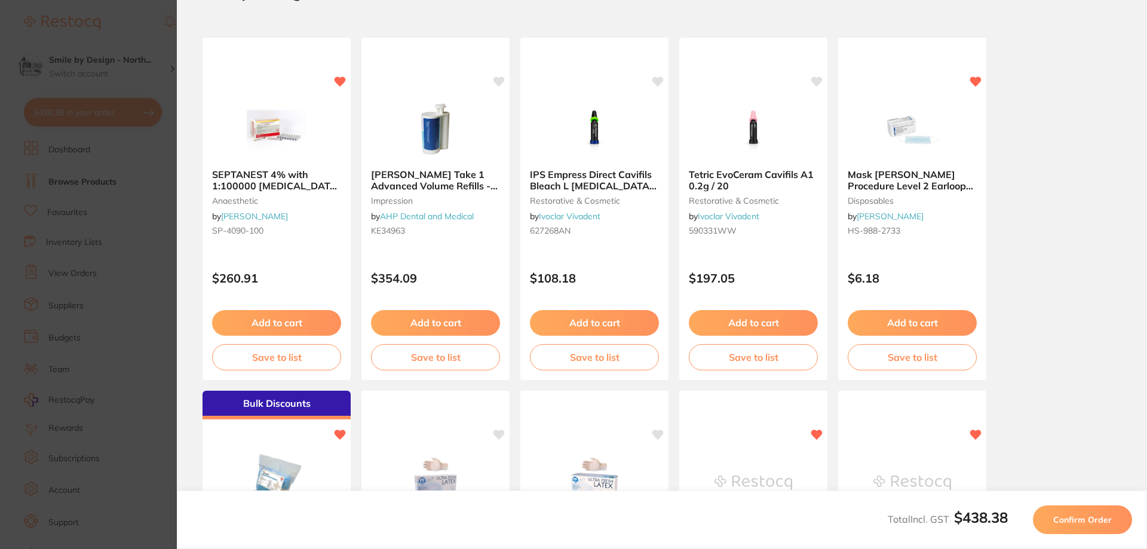
scroll to position [0, 0]
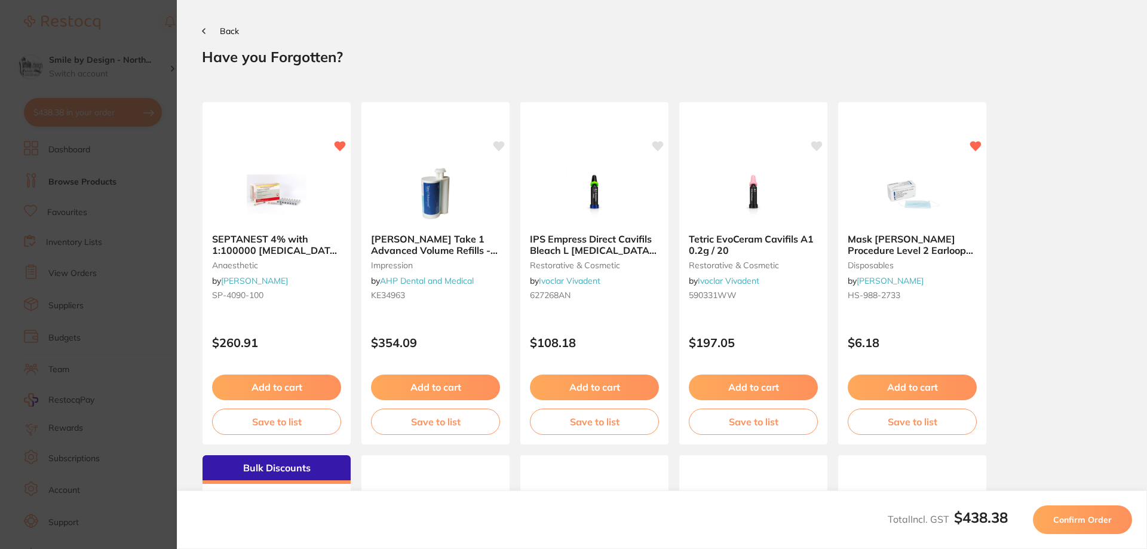
click at [1085, 516] on span "Confirm Order" at bounding box center [1082, 519] width 59 height 11
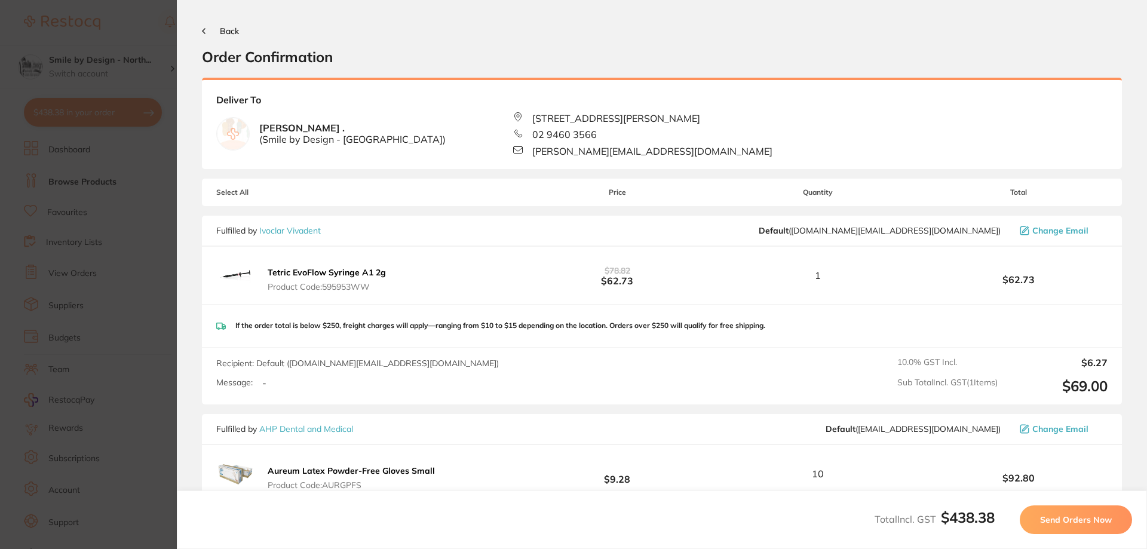
click at [1063, 519] on span "Send Orders Now" at bounding box center [1076, 519] width 72 height 11
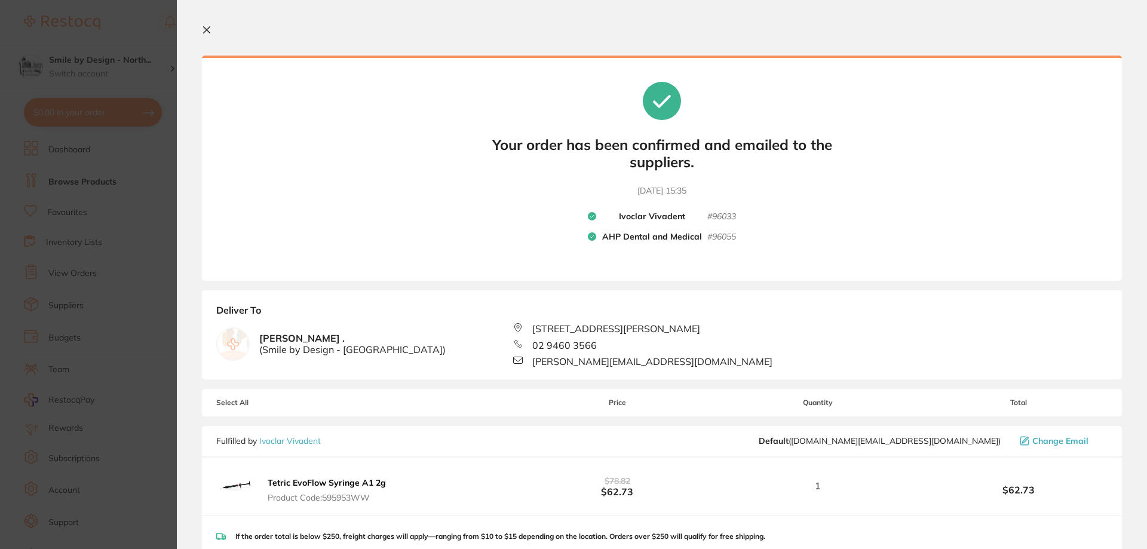
click at [208, 29] on icon at bounding box center [207, 30] width 7 height 7
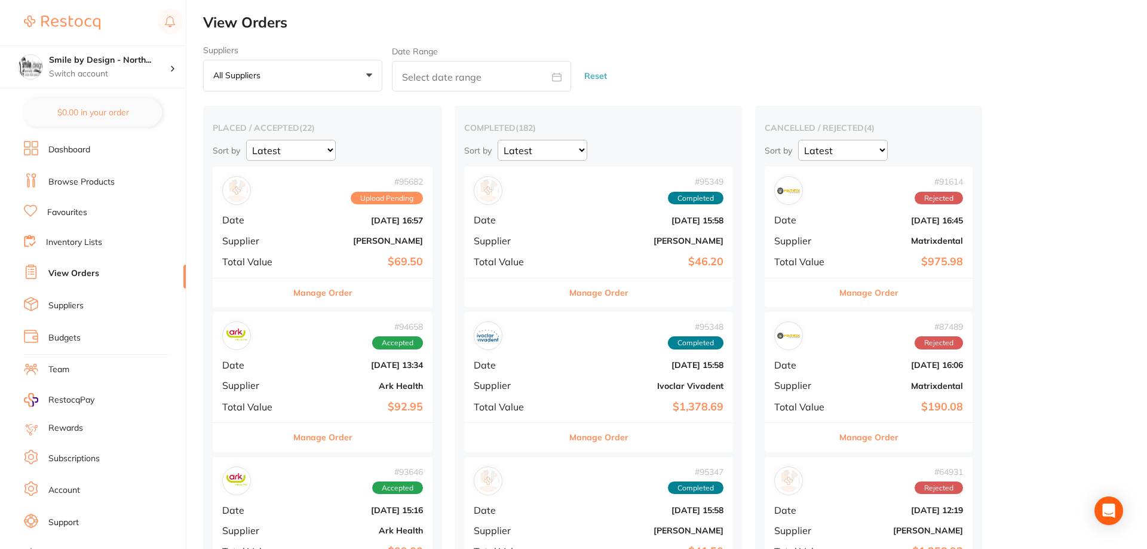
checkbox input "false"
